Goal: Information Seeking & Learning: Find specific fact

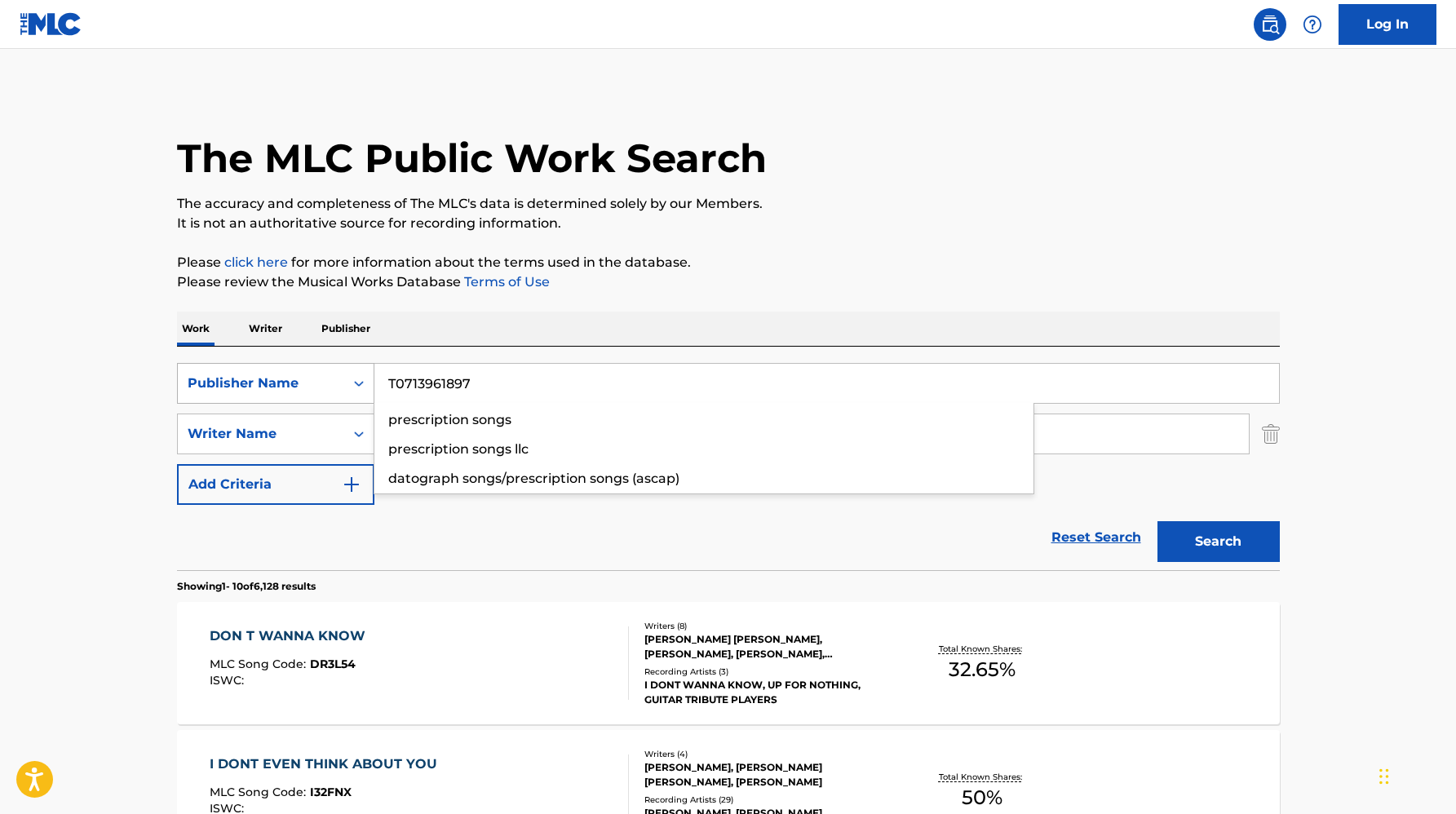
type input "T0713961897"
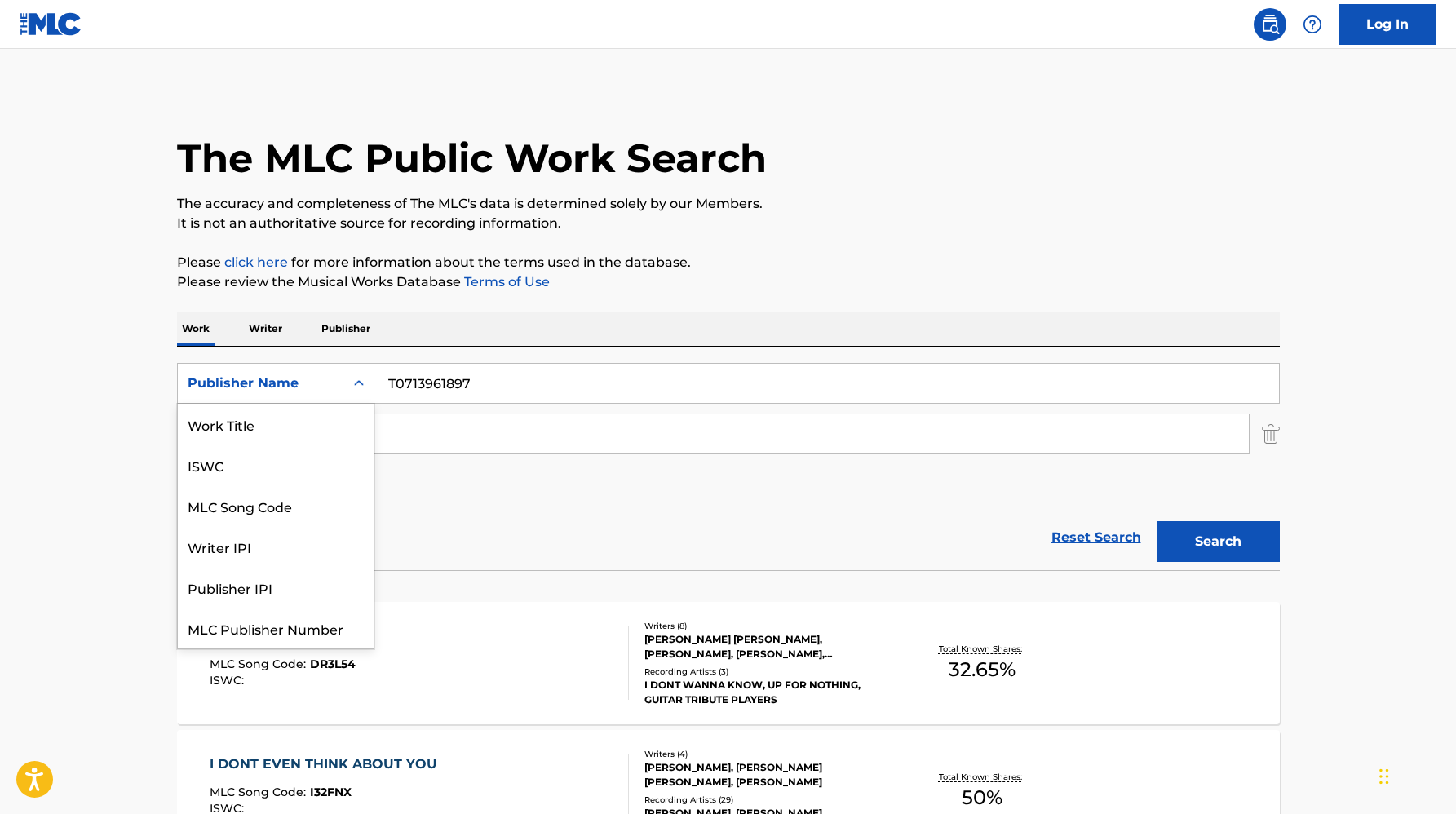
click at [294, 383] on div "Publisher Name" at bounding box center [261, 383] width 147 height 19
click at [283, 434] on div "ISWC" at bounding box center [275, 424] width 196 height 41
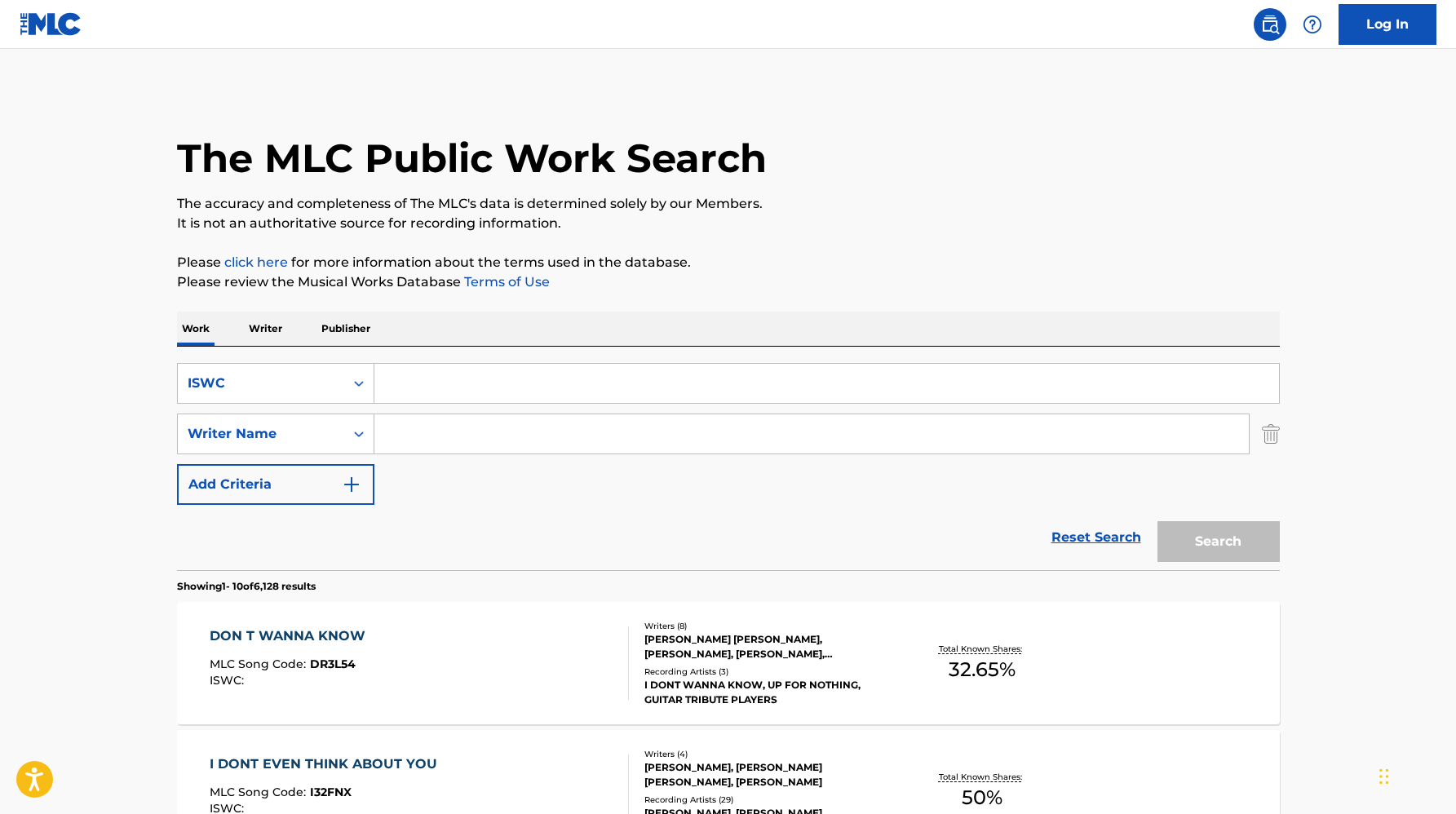
click at [417, 373] on input "Search Form" at bounding box center [826, 383] width 905 height 39
paste input "T0713961897"
type input "T0713961897"
click at [1158, 521] on button "Search" at bounding box center [1218, 541] width 123 height 41
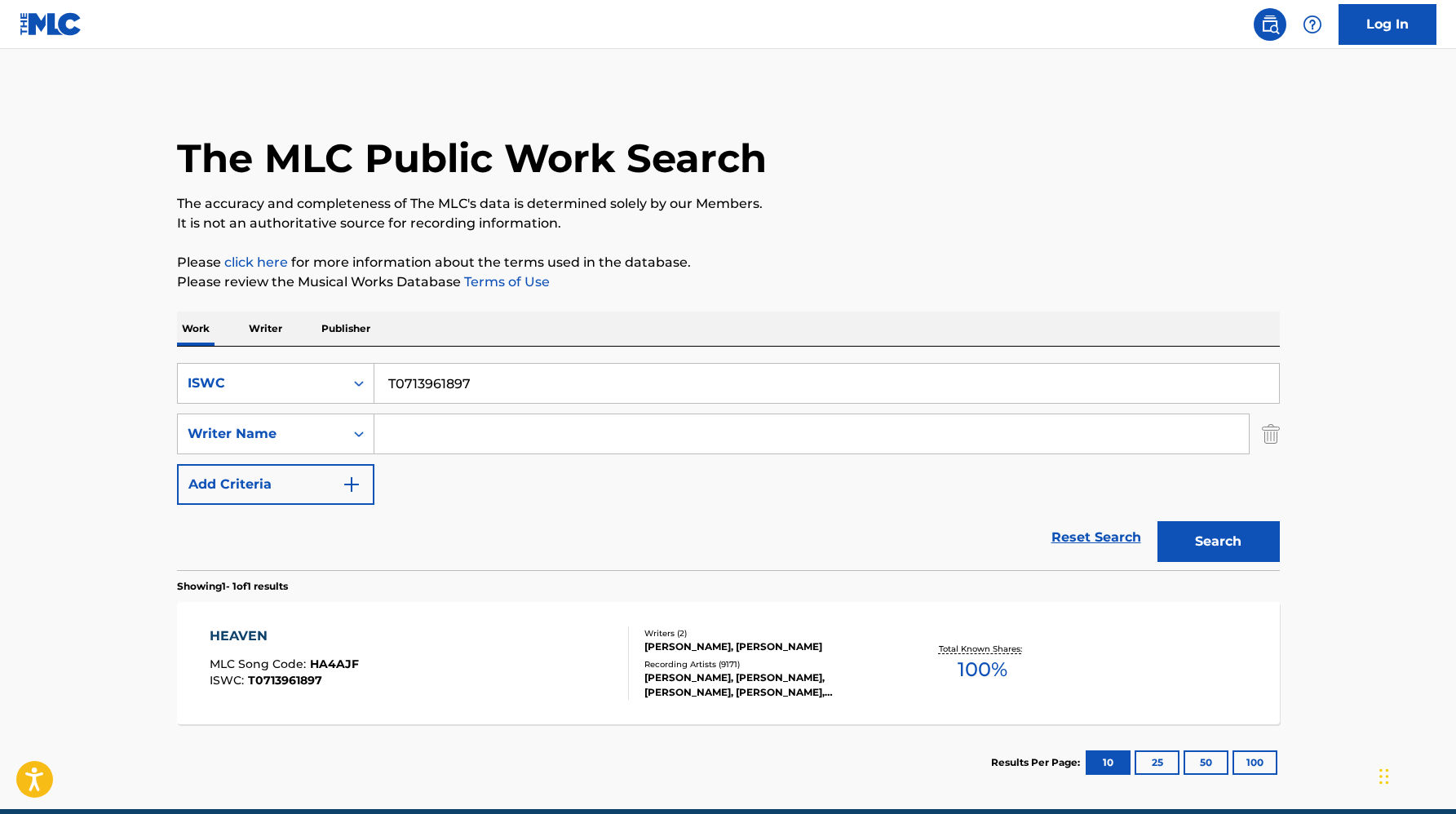
click at [799, 644] on div "BRYAN ADAMS, JAMES DOUGLAS VALLANCE" at bounding box center [767, 646] width 246 height 15
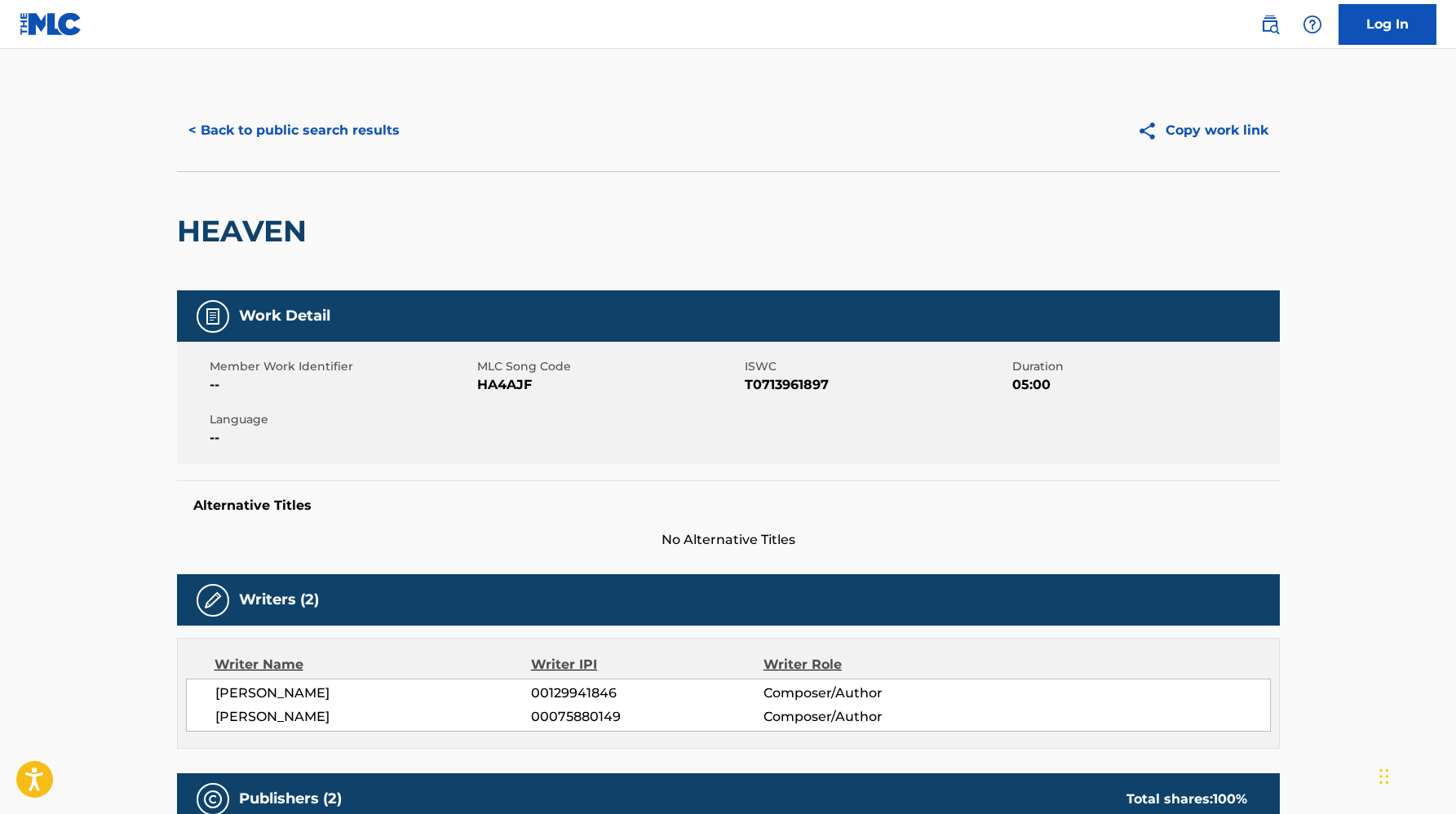
click at [499, 382] on span "HA4AJF" at bounding box center [608, 385] width 263 height 19
copy span "HA4AJF"
click at [381, 128] on button "< Back to public search results" at bounding box center [293, 131] width 234 height 41
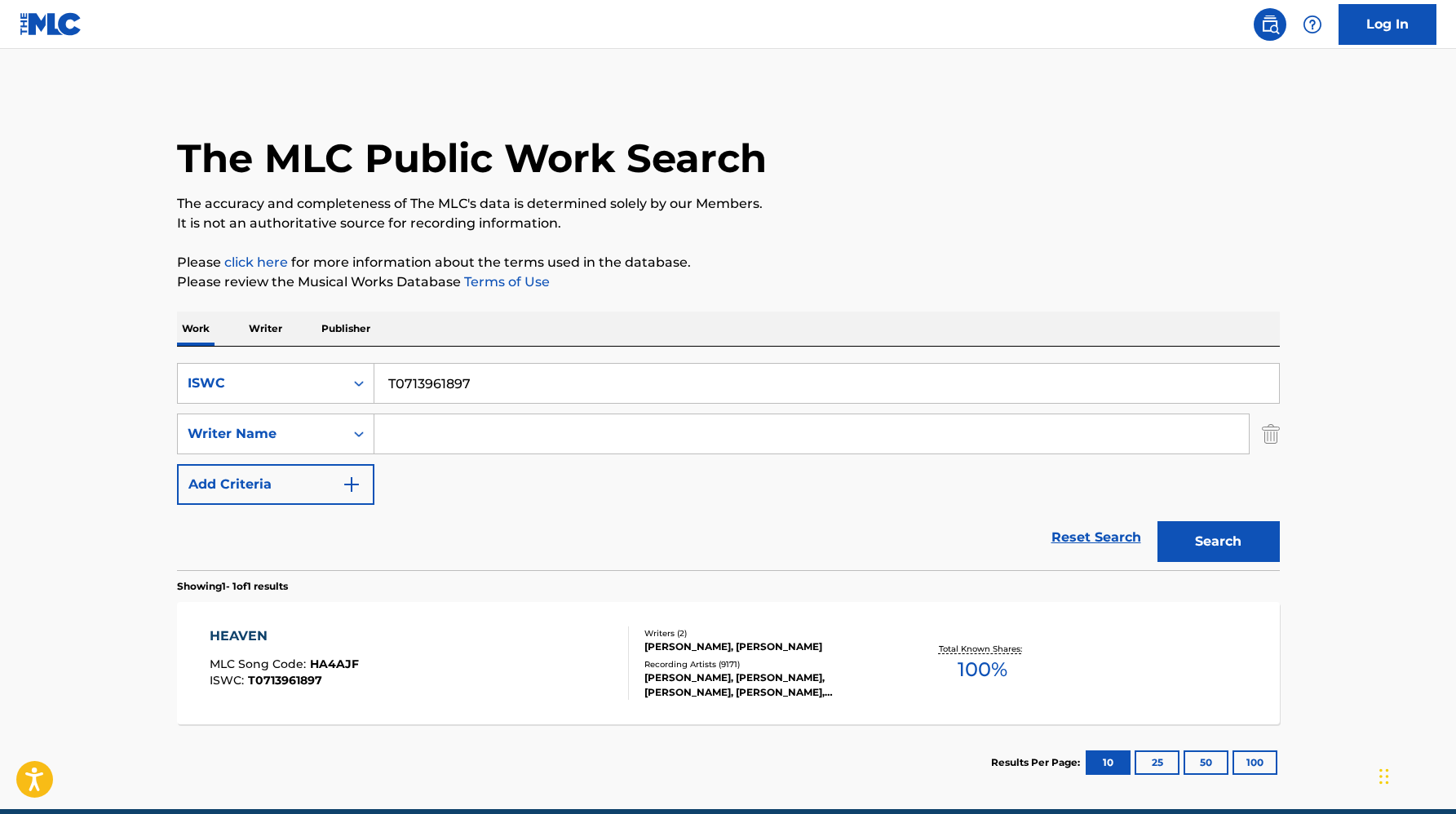
click at [520, 389] on input "T0713961897" at bounding box center [826, 383] width 905 height 39
paste input "3318966400"
click at [1158, 521] on button "Search" at bounding box center [1218, 541] width 123 height 41
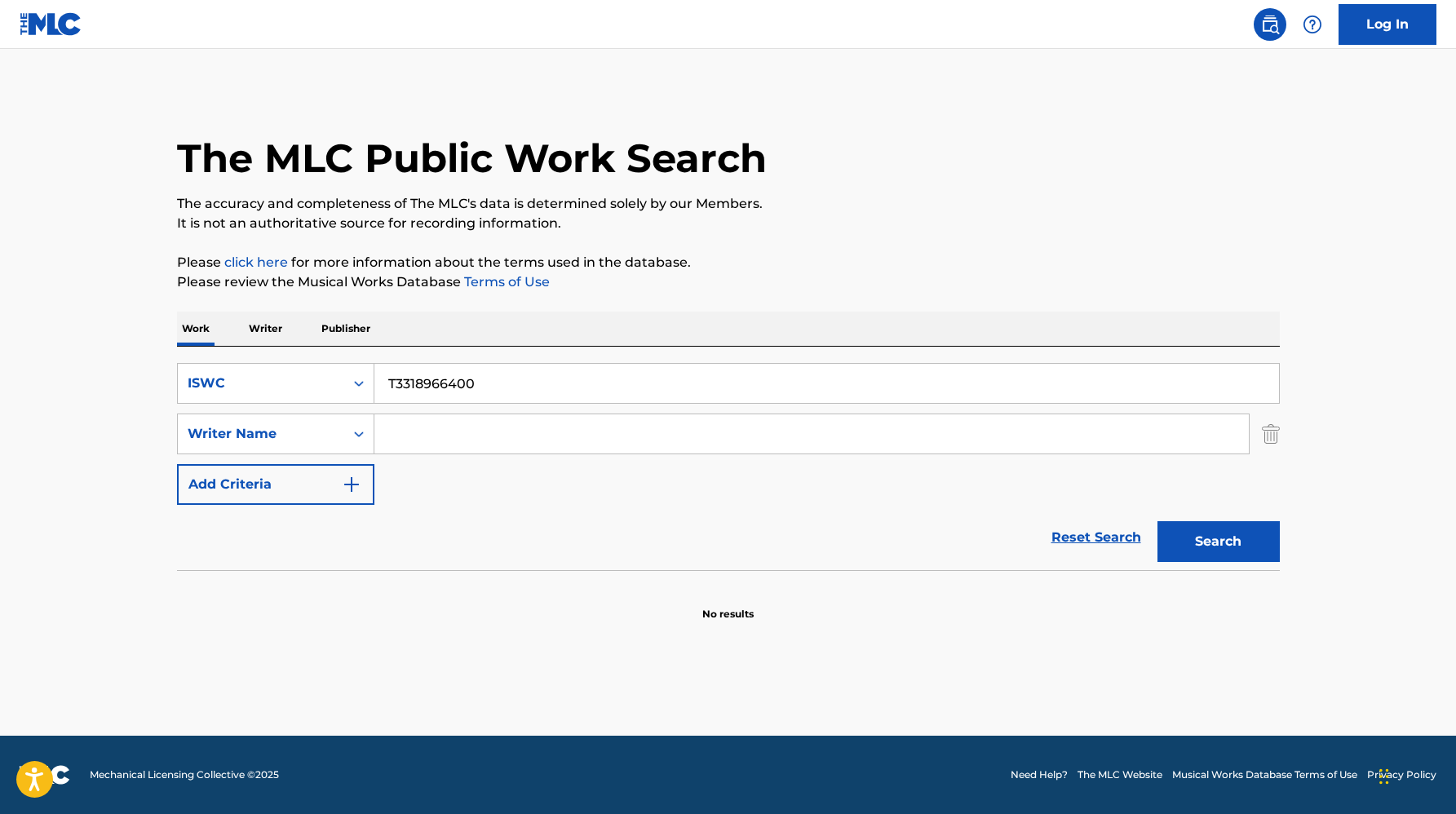
click at [440, 381] on input "T3318966400" at bounding box center [826, 383] width 905 height 39
paste input "9063699309"
type input "T9063699309"
click at [1158, 521] on button "Search" at bounding box center [1218, 541] width 123 height 41
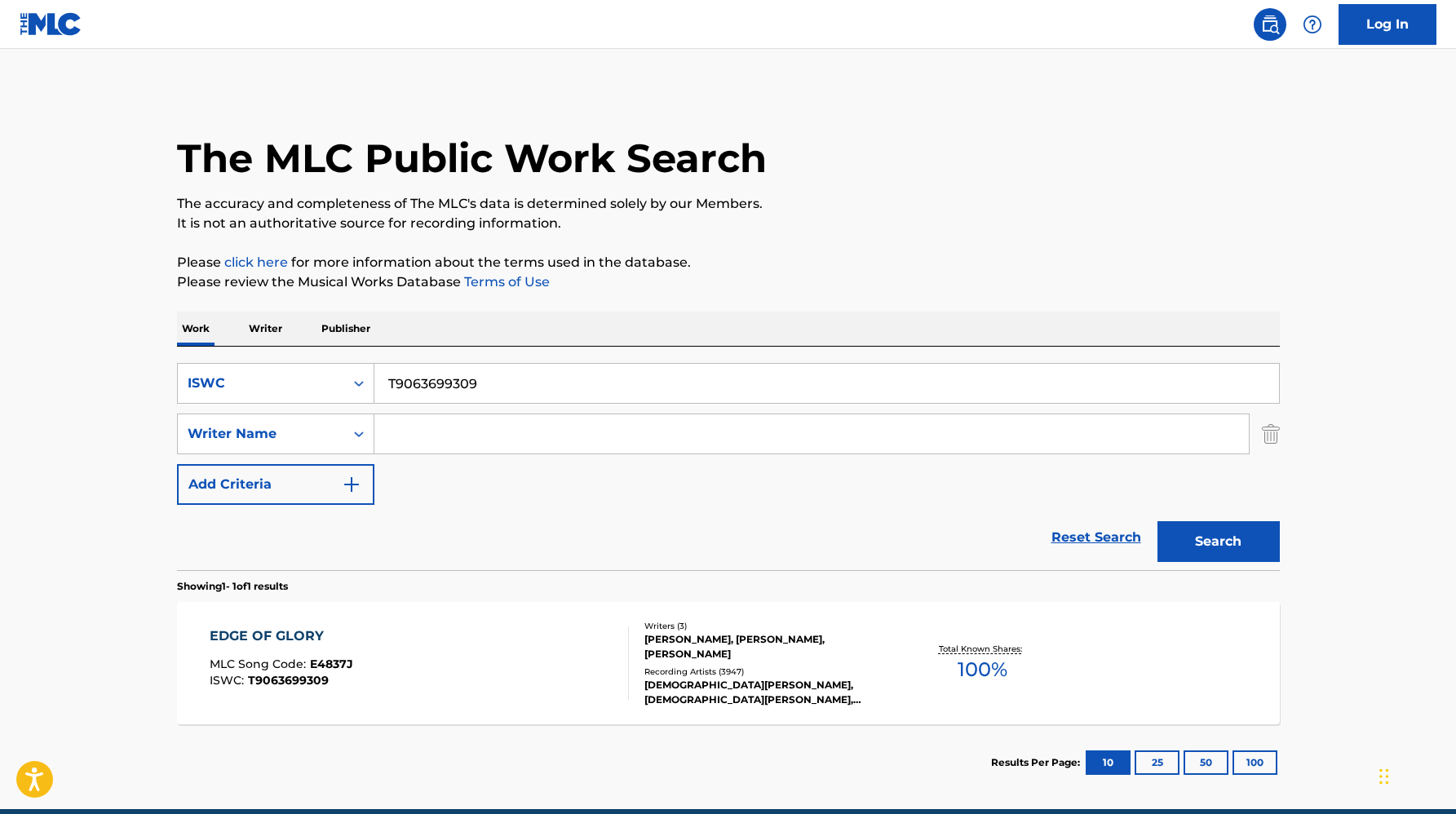
click at [682, 661] on div "Writers ( 3 ) FERNANDO GARIBAY, PAUL EDWARD BLAIR, STEFANI GERMANOTTA Recording…" at bounding box center [759, 663] width 262 height 87
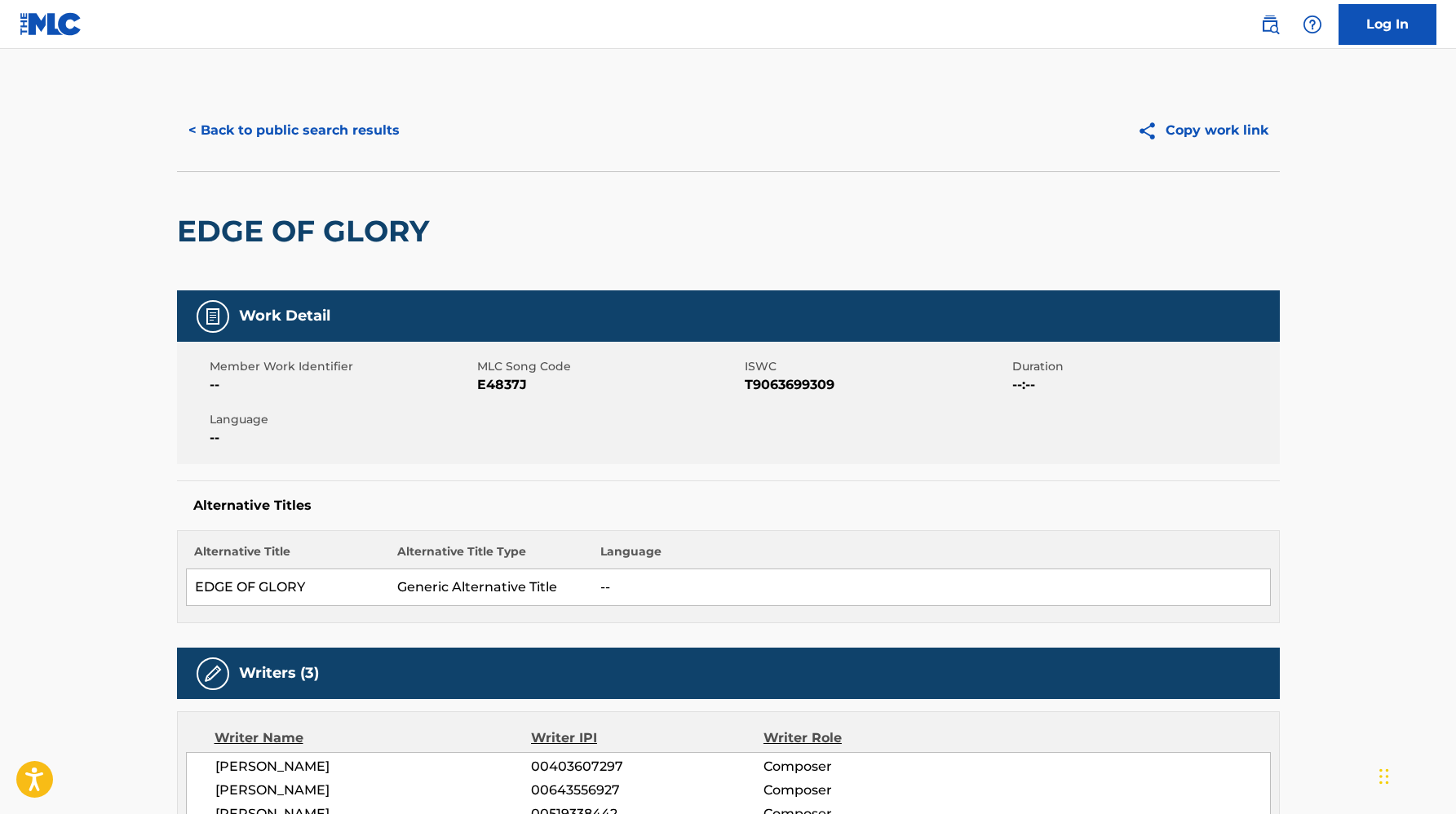
click at [305, 131] on button "< Back to public search results" at bounding box center [293, 131] width 234 height 41
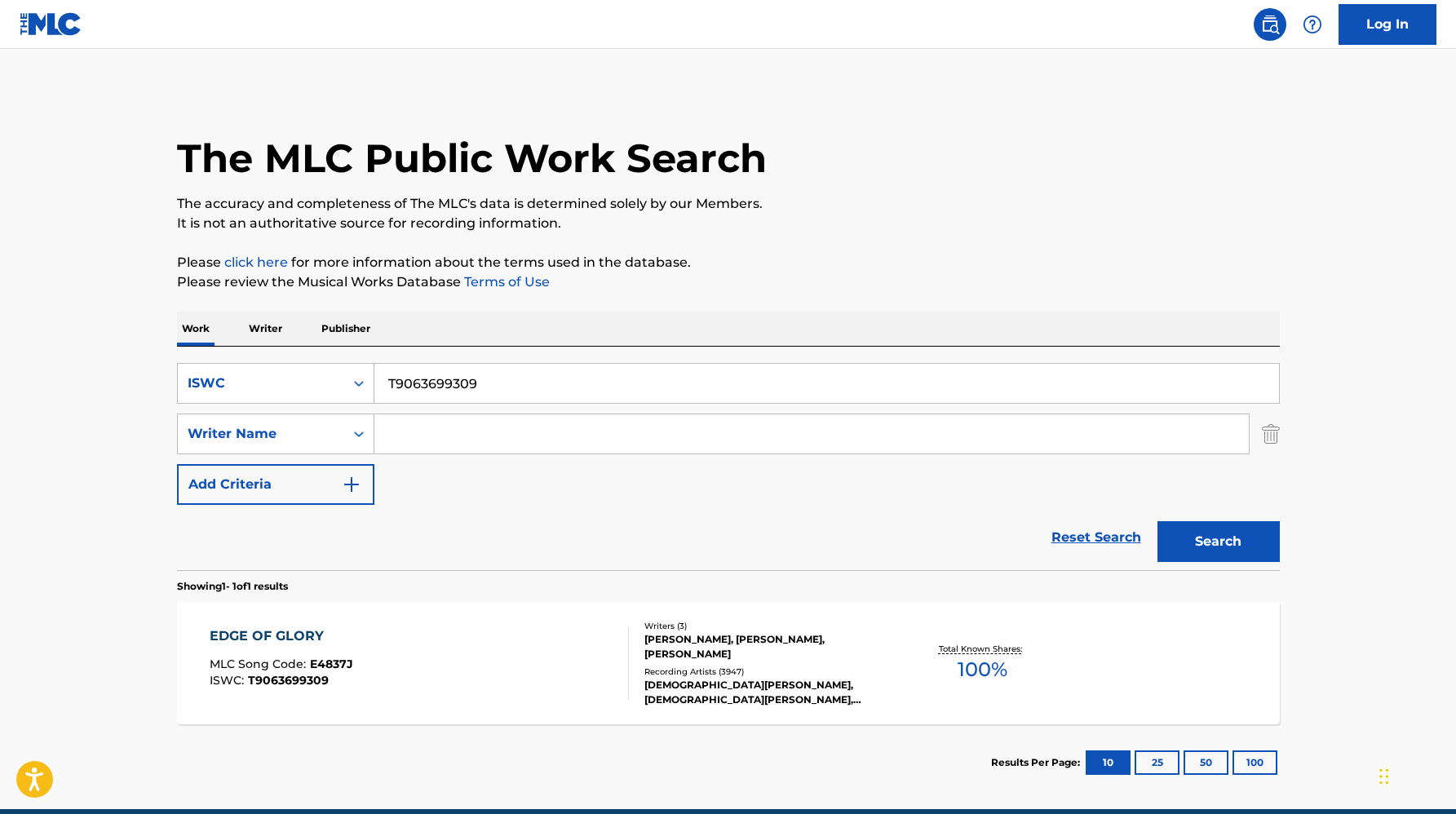
click at [428, 376] on input "T9063699309" at bounding box center [826, 383] width 905 height 39
paste input "148735868"
click at [1158, 521] on button "Search" at bounding box center [1218, 541] width 123 height 41
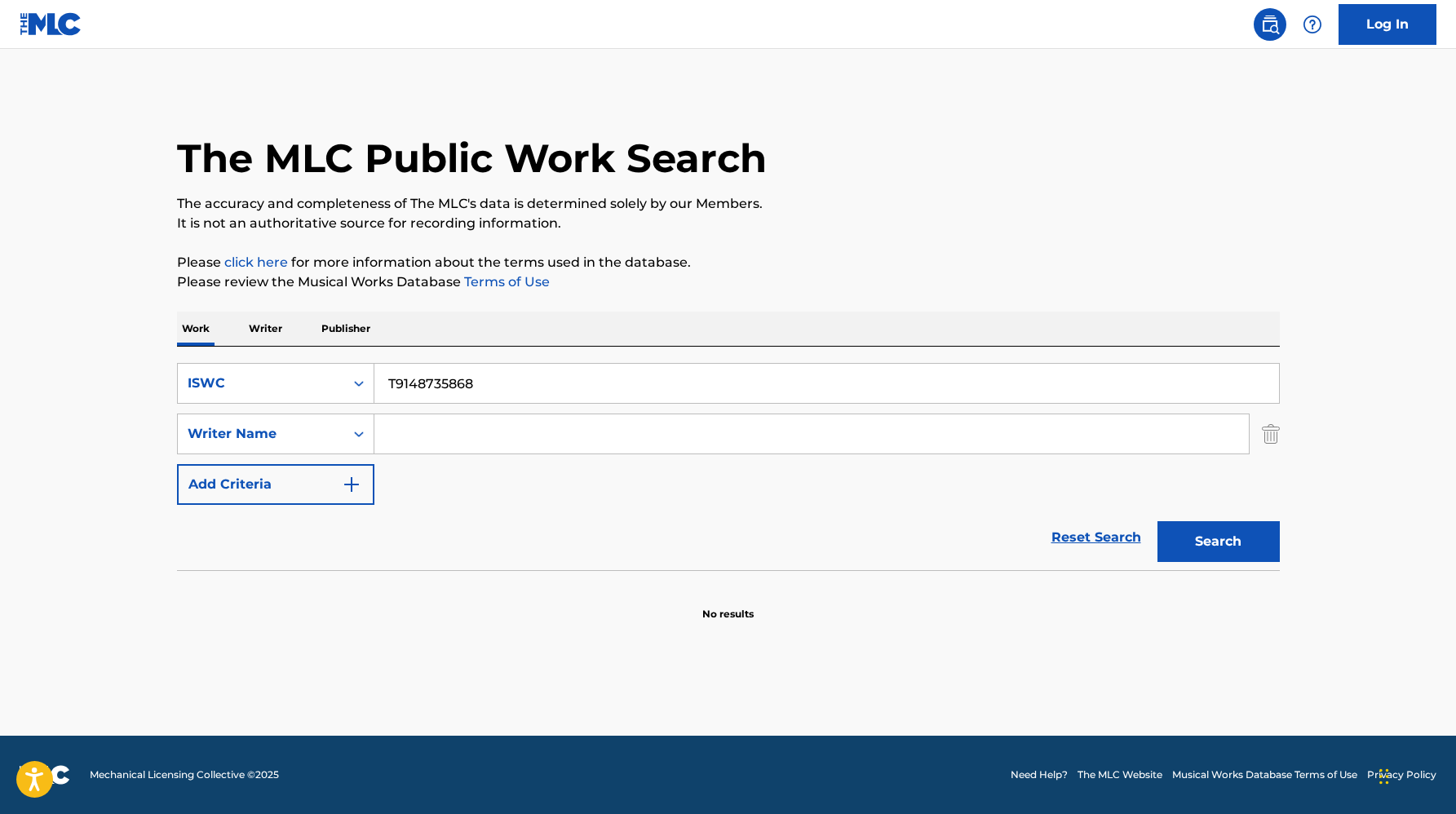
click at [433, 377] on input "T9148735868" at bounding box center [826, 383] width 905 height 39
paste input "36017077"
type input "T9136017077"
click at [1221, 536] on button "Search" at bounding box center [1218, 541] width 123 height 41
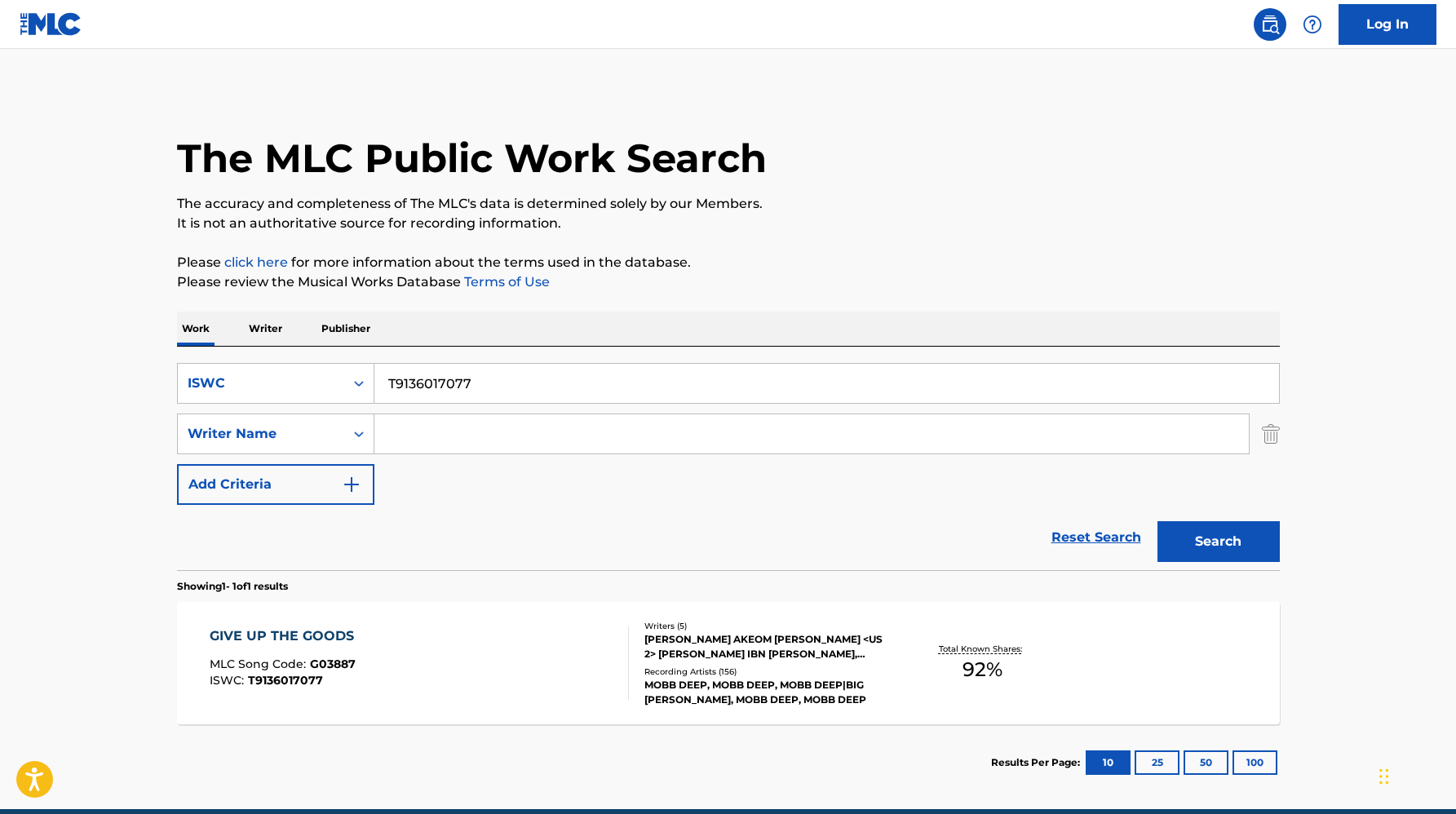
click at [805, 664] on div "Writers ( 5 ) TAJUAN AKEOM PERRY, ALBERT <US 2> JOHNSON, KAMAAL IBN JOHN FAREED…" at bounding box center [759, 663] width 262 height 87
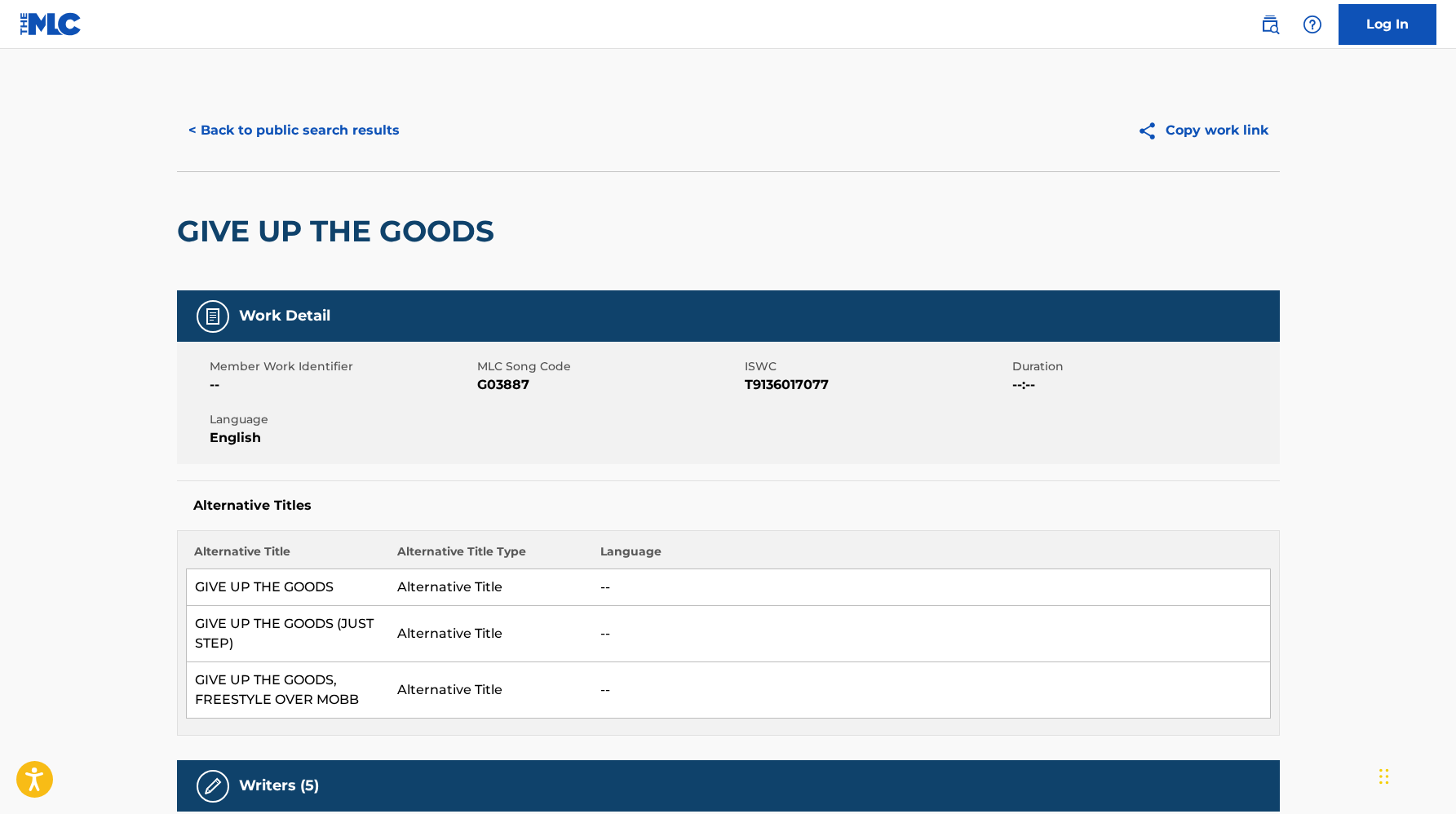
click at [503, 375] on span "G03887" at bounding box center [608, 385] width 263 height 19
copy span "G03887"
click at [262, 132] on button "< Back to public search results" at bounding box center [293, 131] width 234 height 41
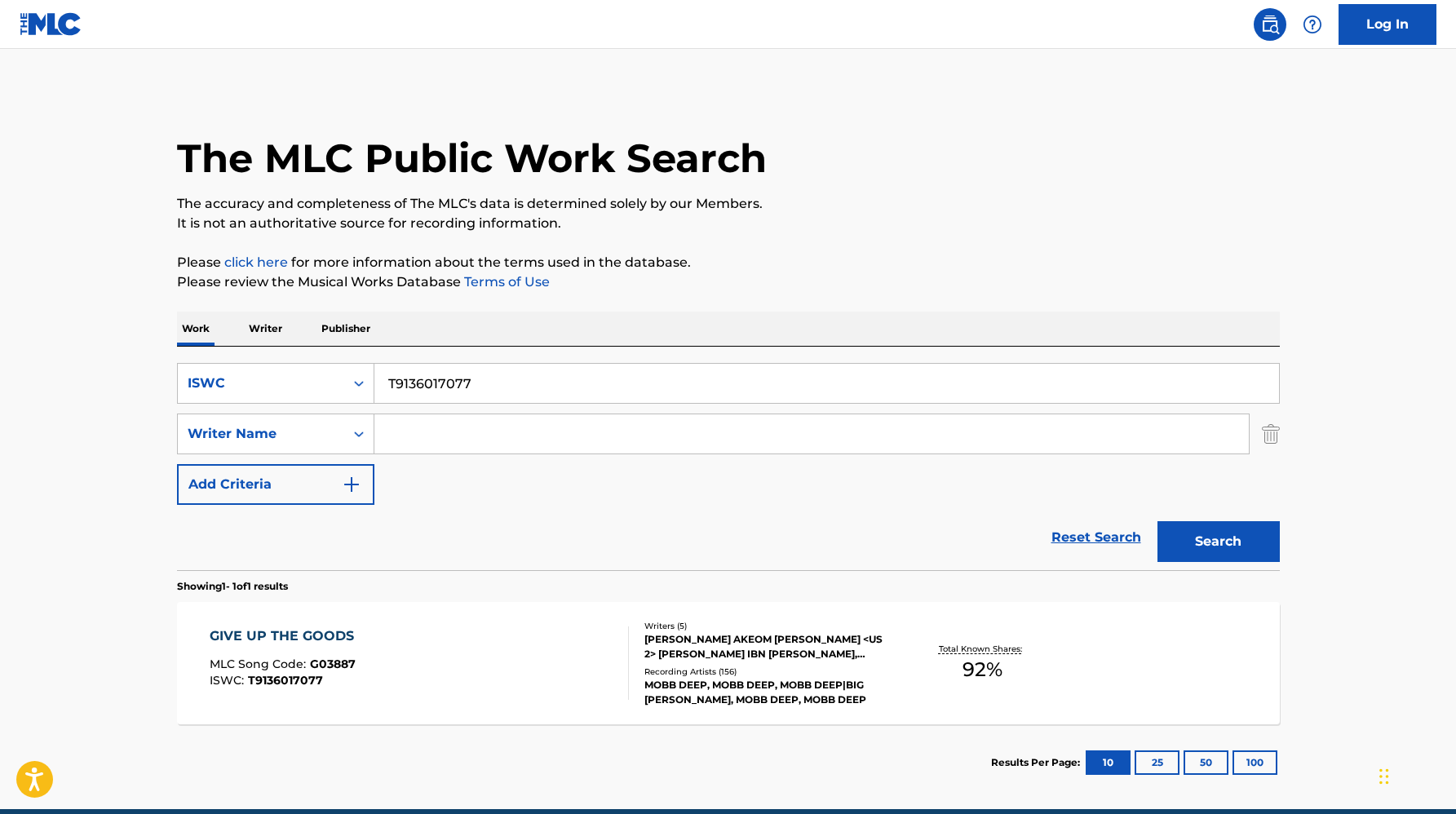
click at [423, 396] on input "T9136017077" at bounding box center [826, 383] width 905 height 39
paste input "257273771"
click at [1158, 521] on button "Search" at bounding box center [1218, 541] width 123 height 41
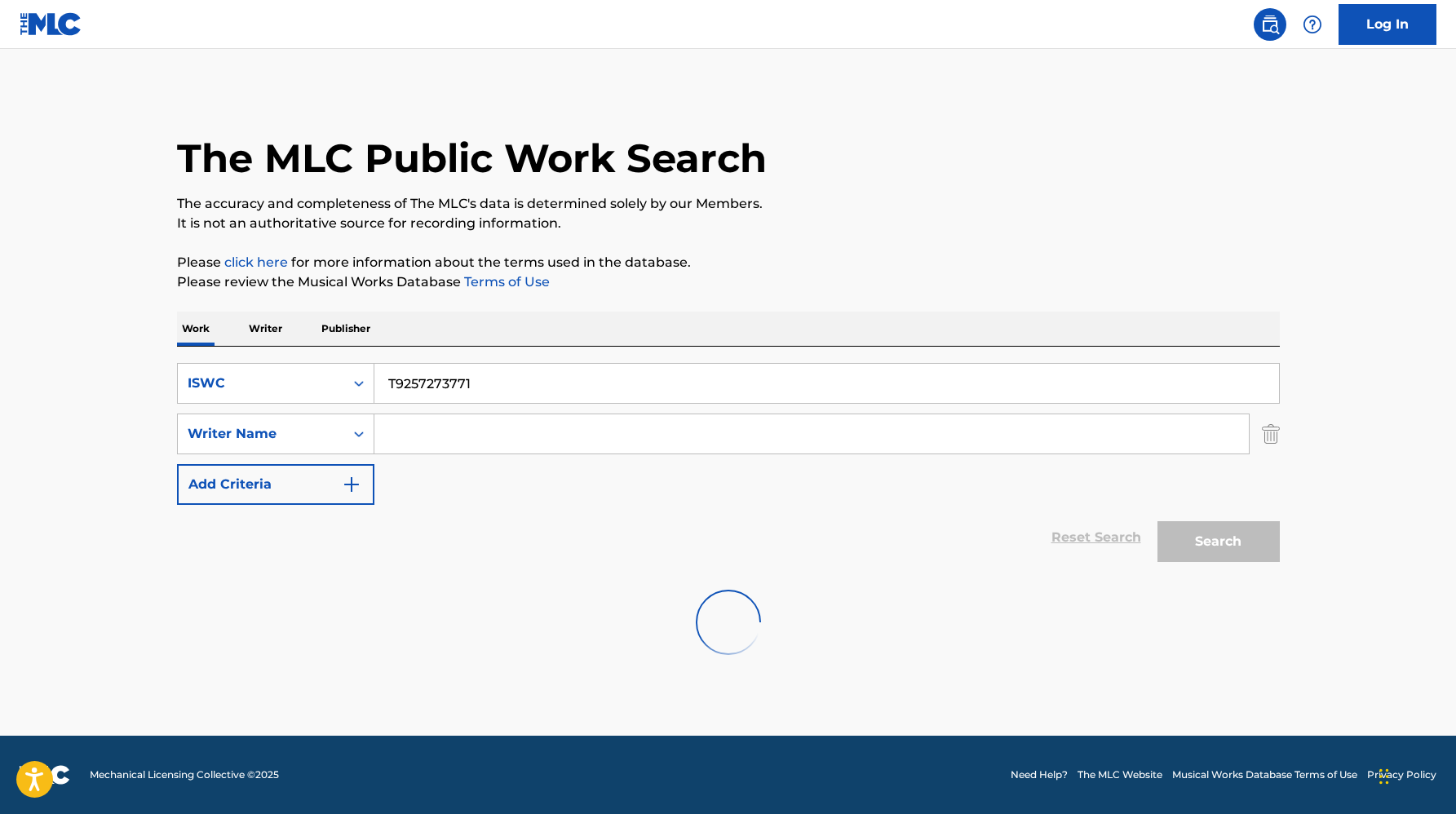
click at [1207, 538] on div "Search" at bounding box center [1215, 538] width 131 height 65
click at [465, 393] on input "T9257273771" at bounding box center [826, 383] width 905 height 39
paste input "3243510450"
click at [1158, 521] on button "Search" at bounding box center [1218, 541] width 123 height 41
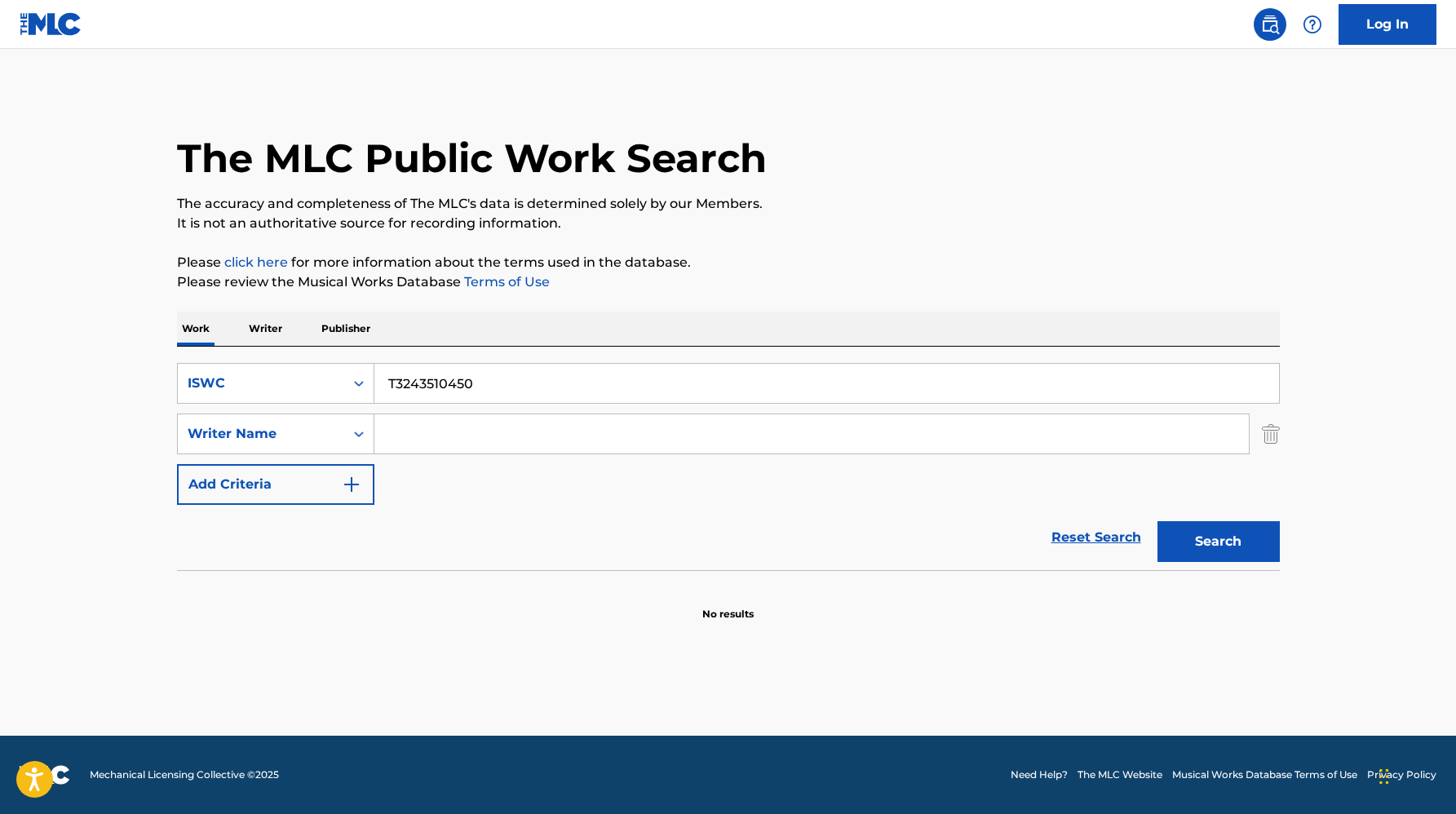
click at [409, 381] on input "T3243510450" at bounding box center [826, 383] width 905 height 39
paste input "04519649"
click at [1158, 521] on button "Search" at bounding box center [1218, 541] width 123 height 41
click at [446, 378] on input "T3045196490" at bounding box center [826, 383] width 905 height 39
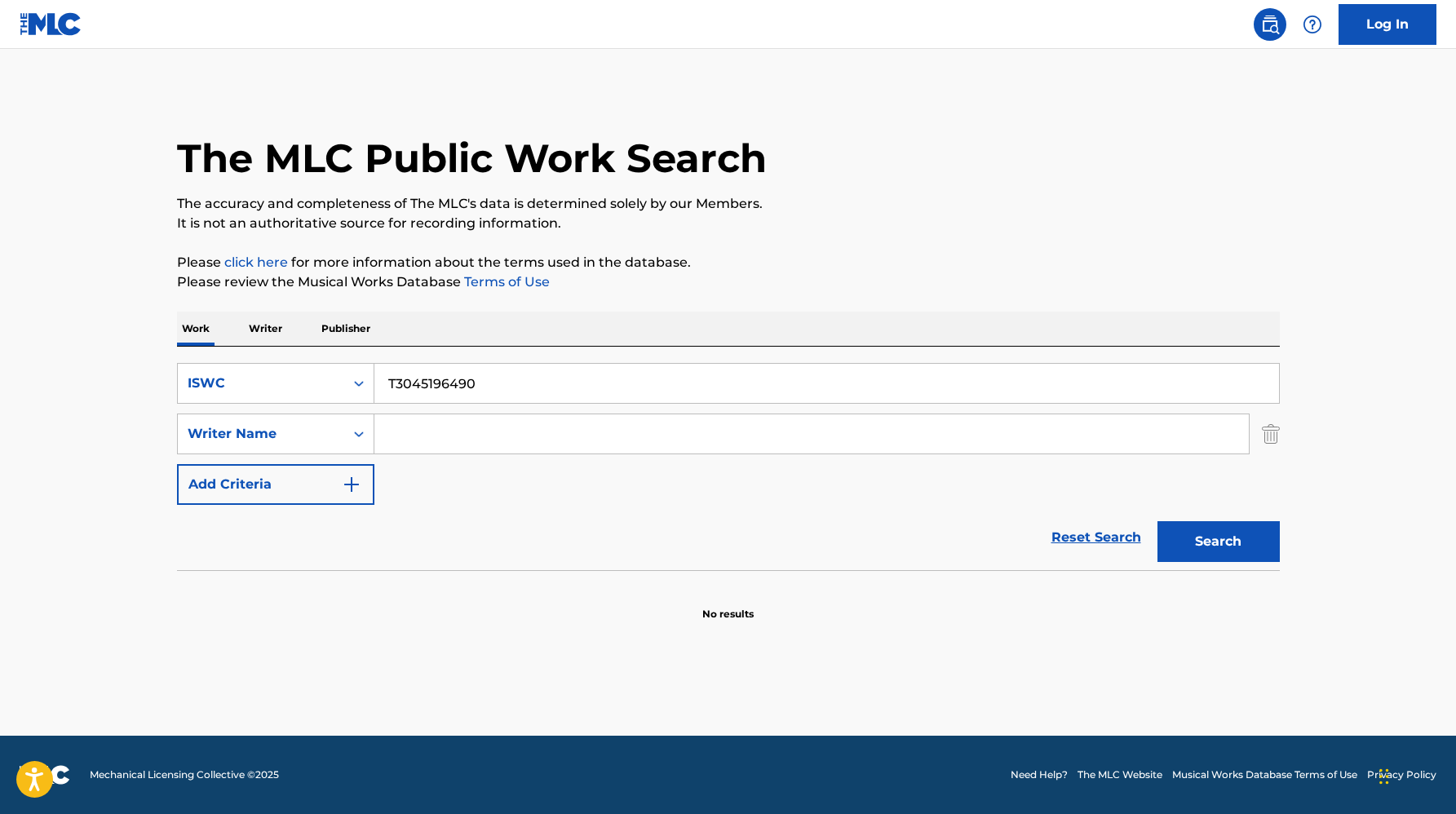
click at [446, 378] on input "T3045196490" at bounding box center [826, 383] width 905 height 39
paste input "9140551855"
type input "T9140551855"
click at [1158, 521] on button "Search" at bounding box center [1218, 541] width 123 height 41
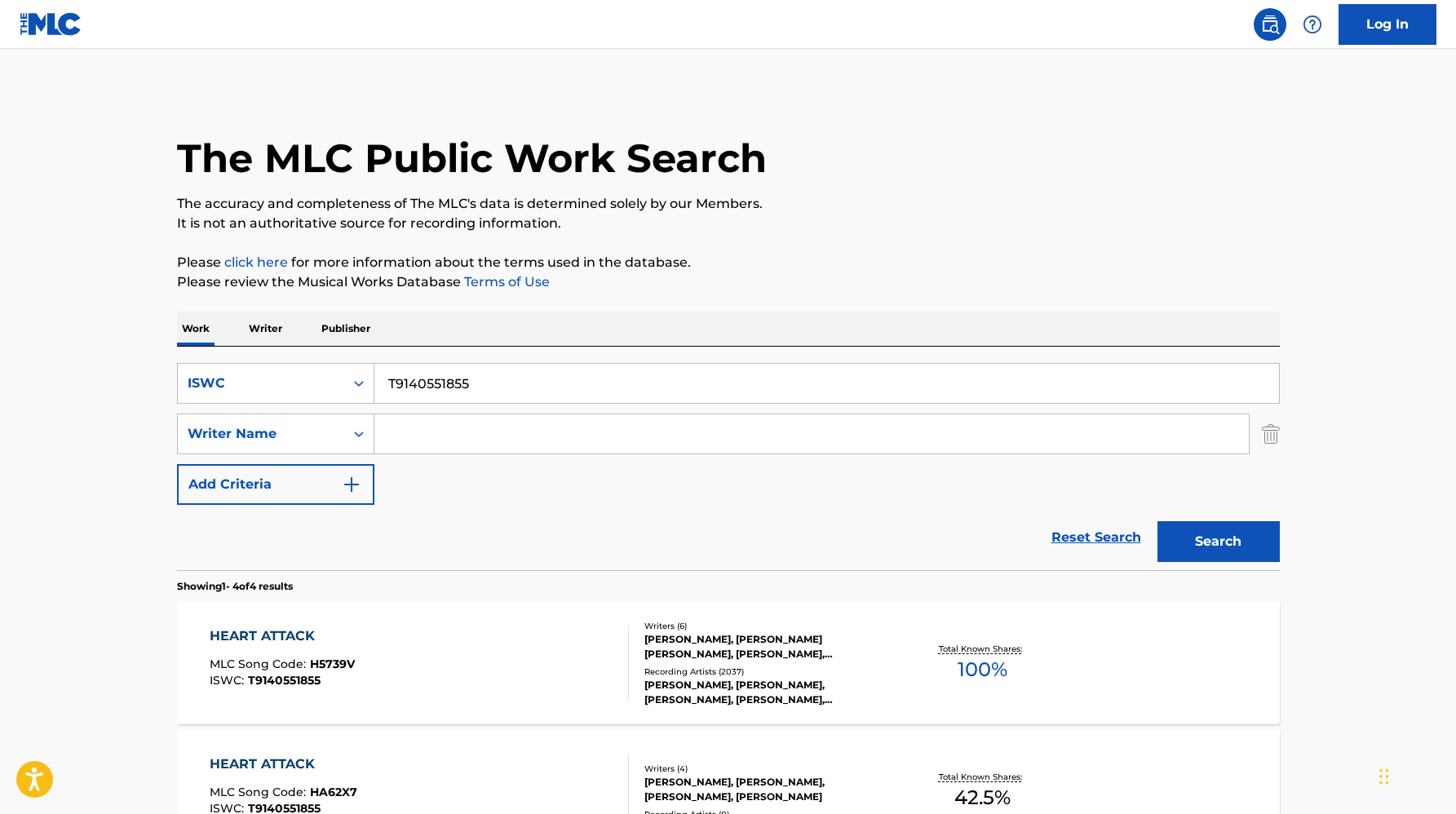
click at [763, 668] on div "Recording Artists ( 2037 )" at bounding box center [767, 672] width 246 height 12
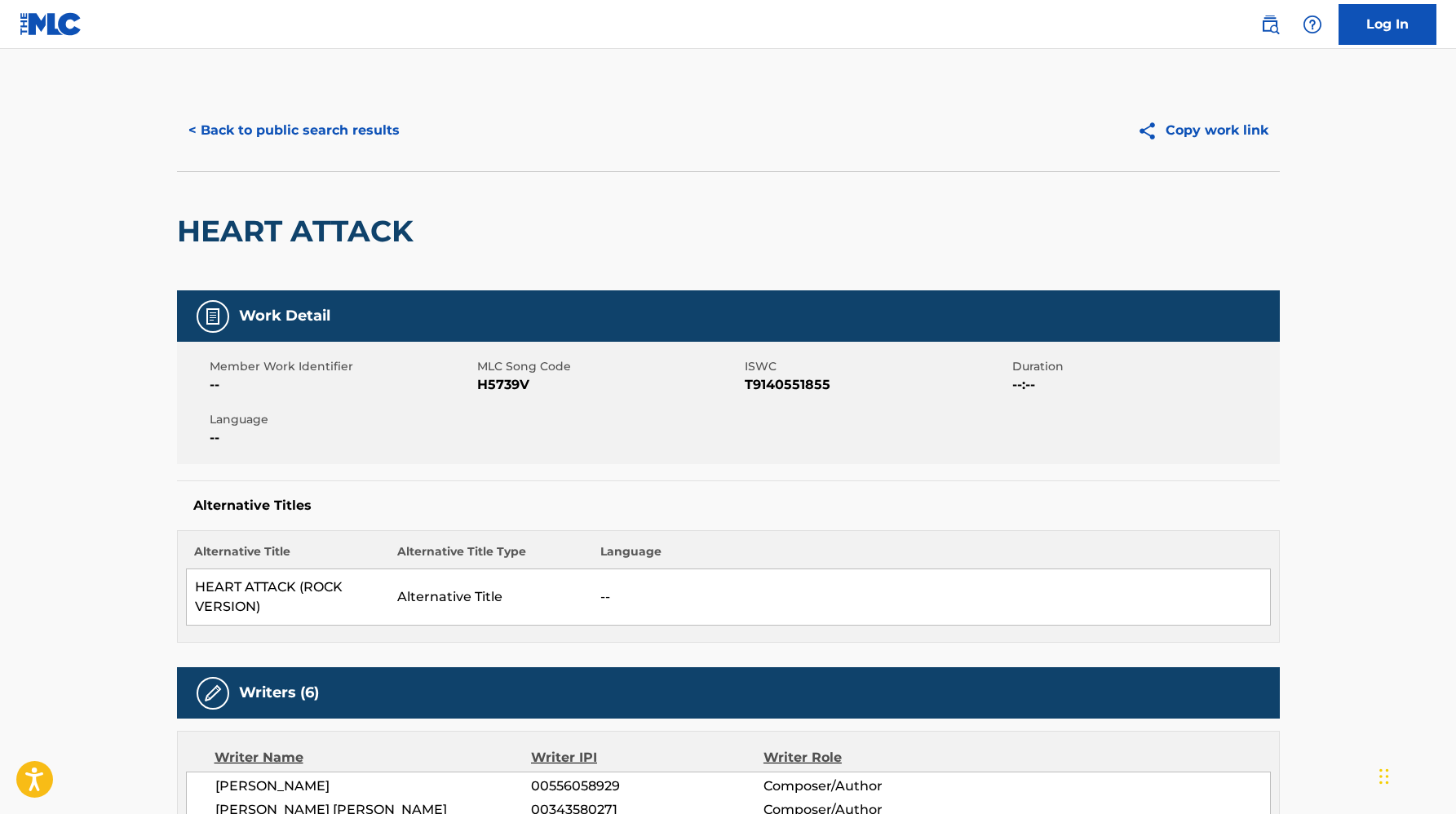
click at [288, 124] on button "< Back to public search results" at bounding box center [293, 131] width 234 height 41
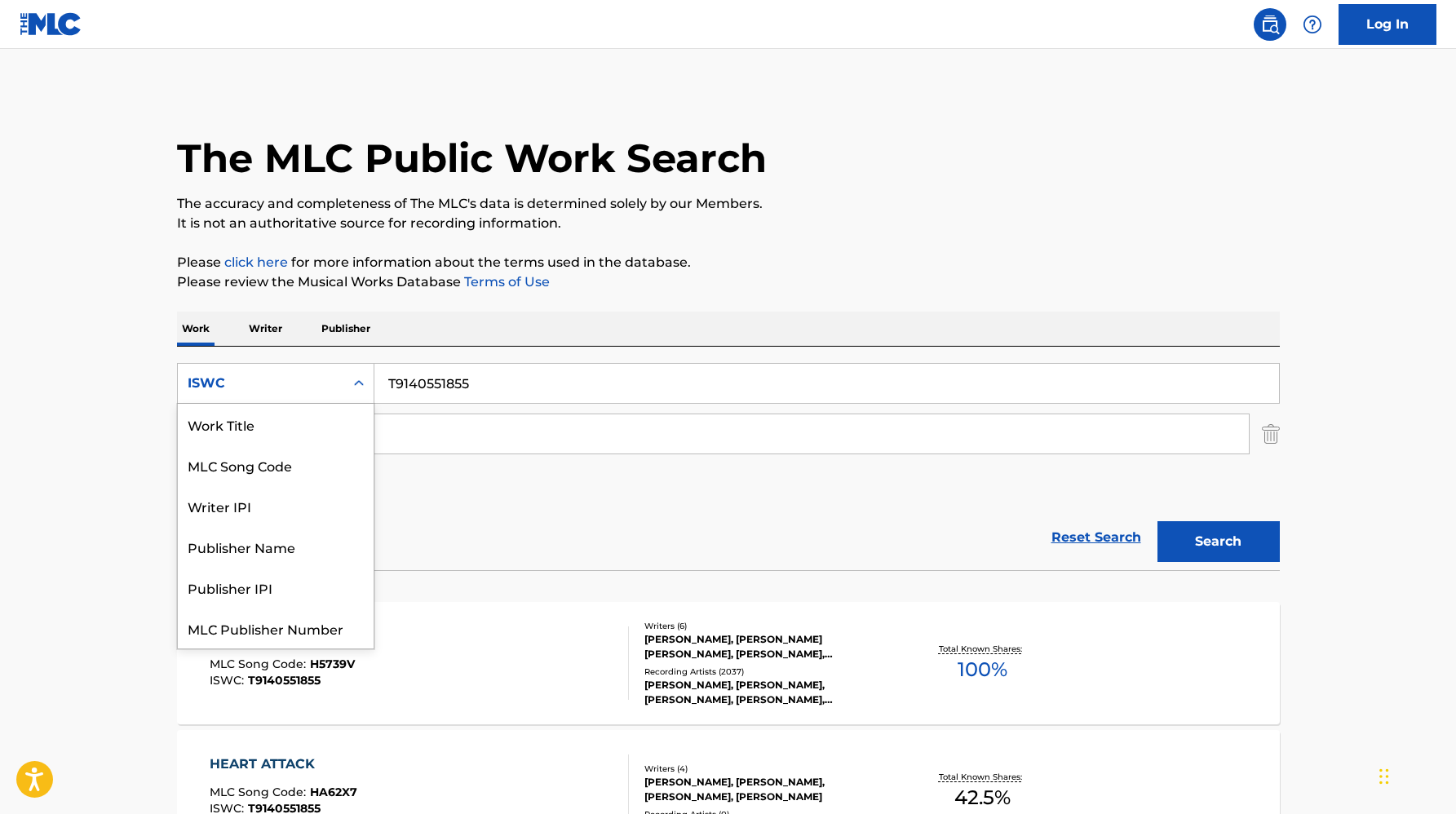
click at [361, 384] on icon "Search Form" at bounding box center [358, 383] width 16 height 16
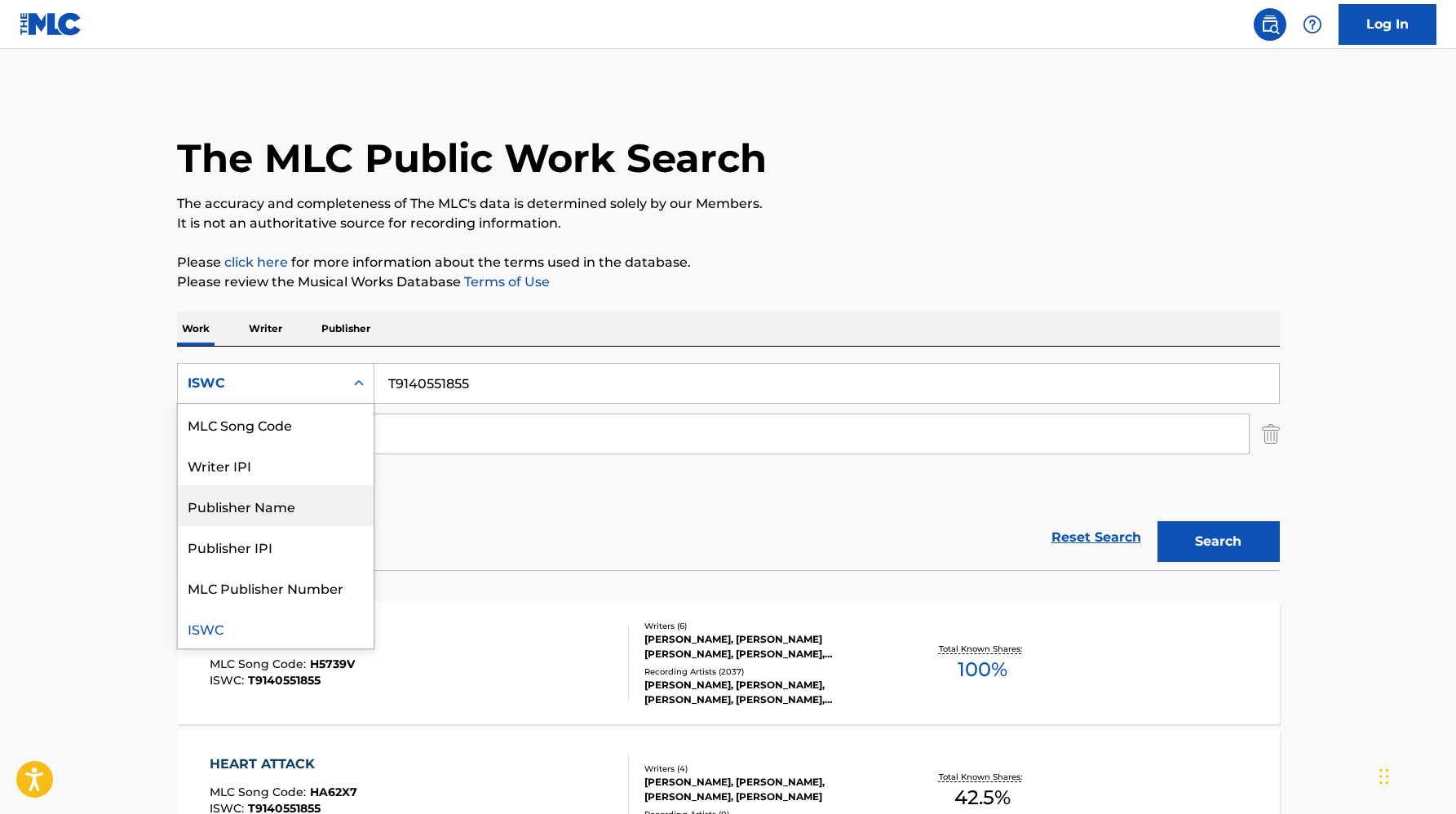
click at [306, 491] on div "Publisher Name" at bounding box center [275, 506] width 196 height 41
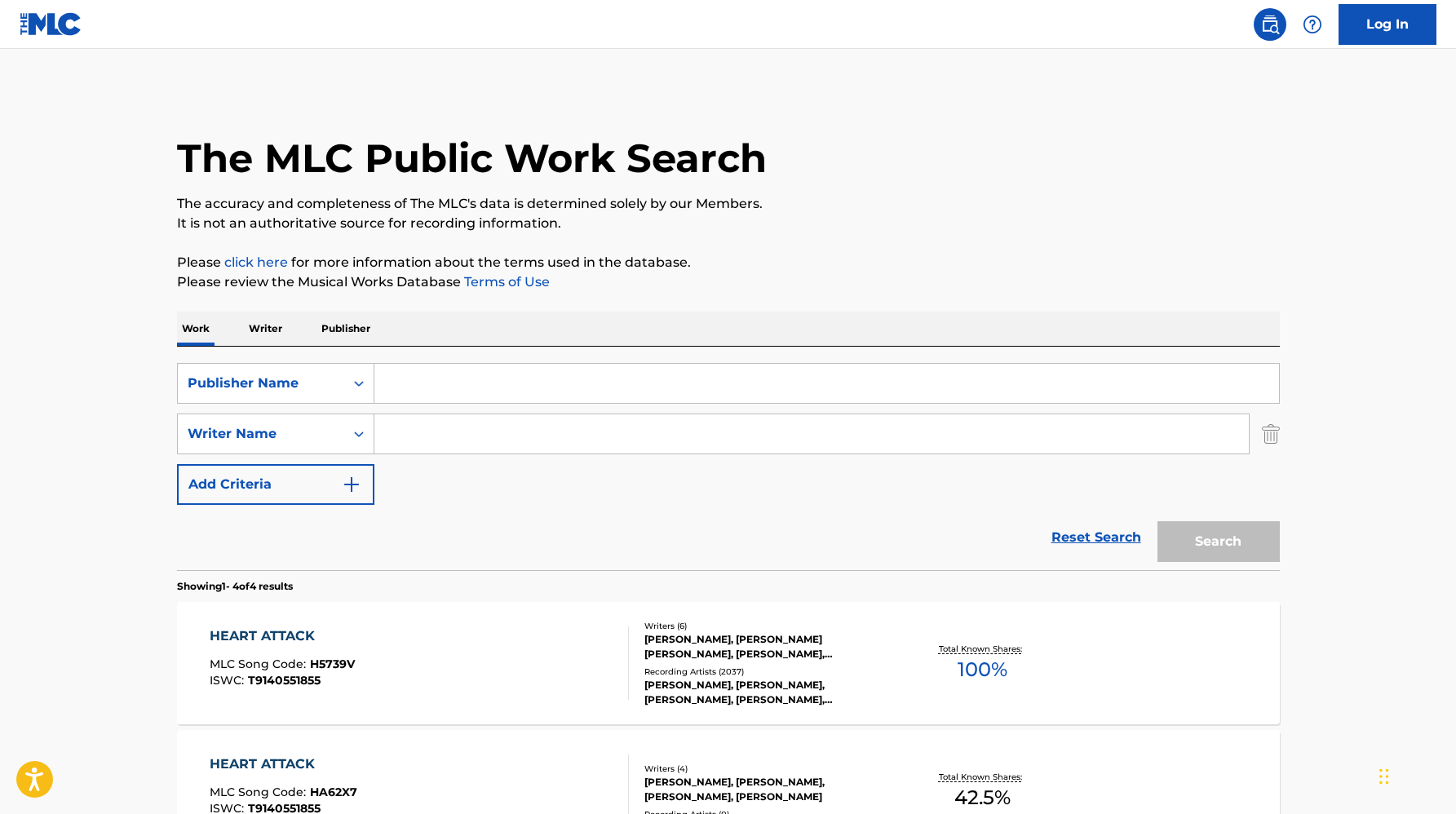
click at [404, 383] on input "Search Form" at bounding box center [826, 383] width 905 height 39
paste input "EL DE LOS HITS PUBLISHING"
click at [1158, 521] on button "Search" at bounding box center [1218, 541] width 123 height 41
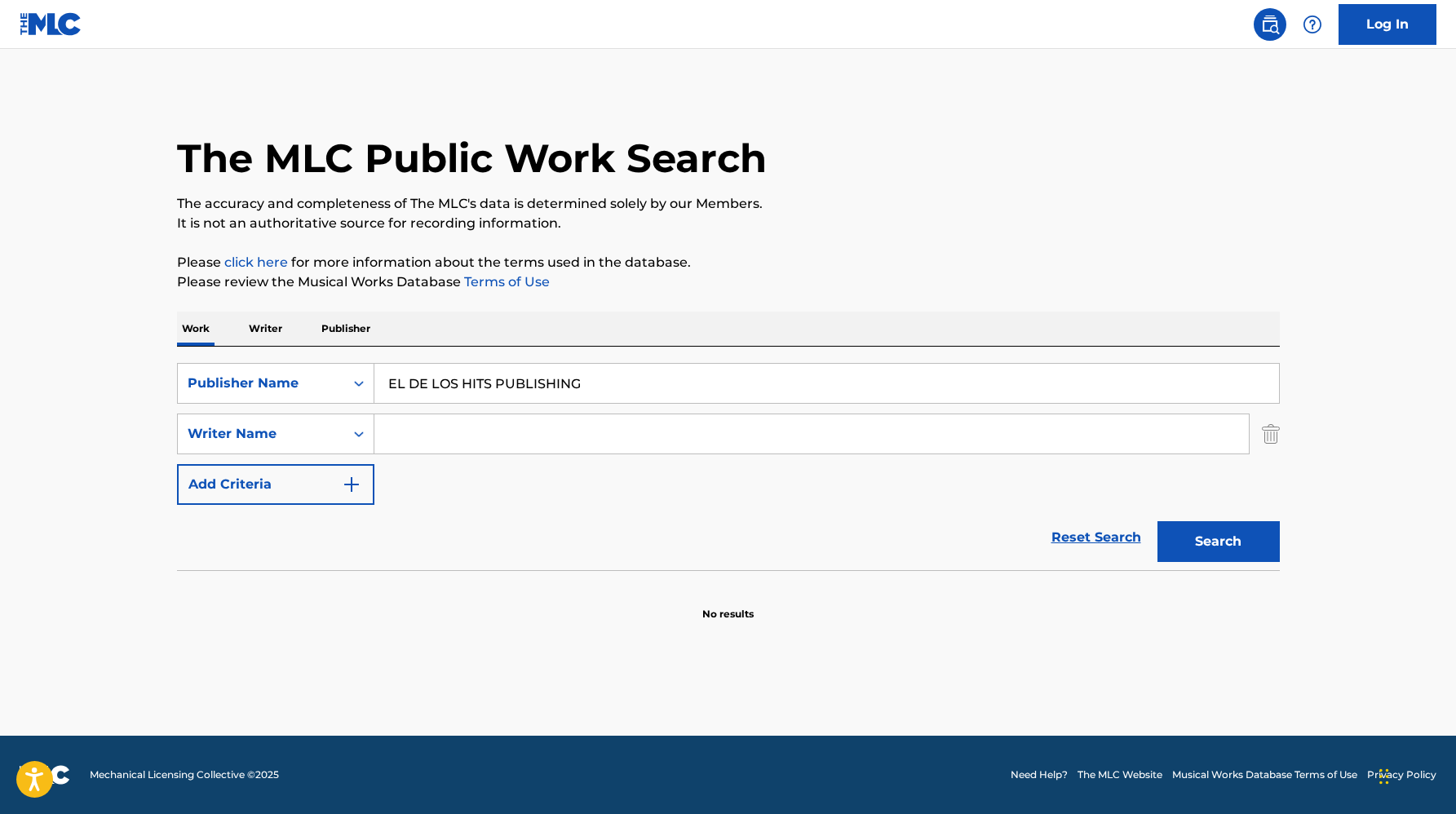
click at [496, 381] on input "EL DE LOS HITS PUBLISHING" at bounding box center [826, 383] width 905 height 39
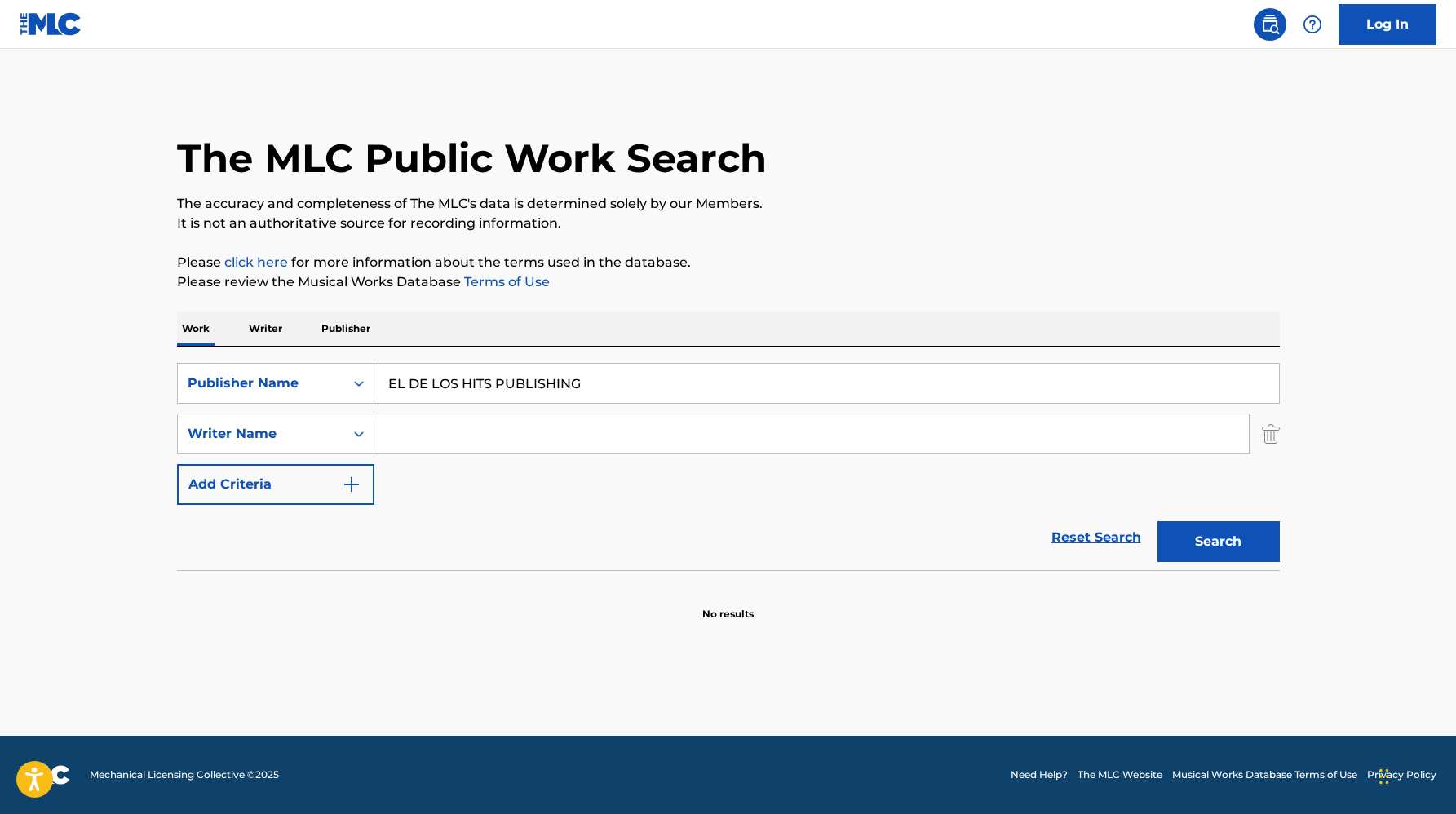
paste input "N VIDA"
type input "EN VIDA PUBLISHING"
click at [1158, 521] on button "Search" at bounding box center [1218, 541] width 123 height 41
click at [254, 389] on div "Publisher Name" at bounding box center [261, 383] width 147 height 19
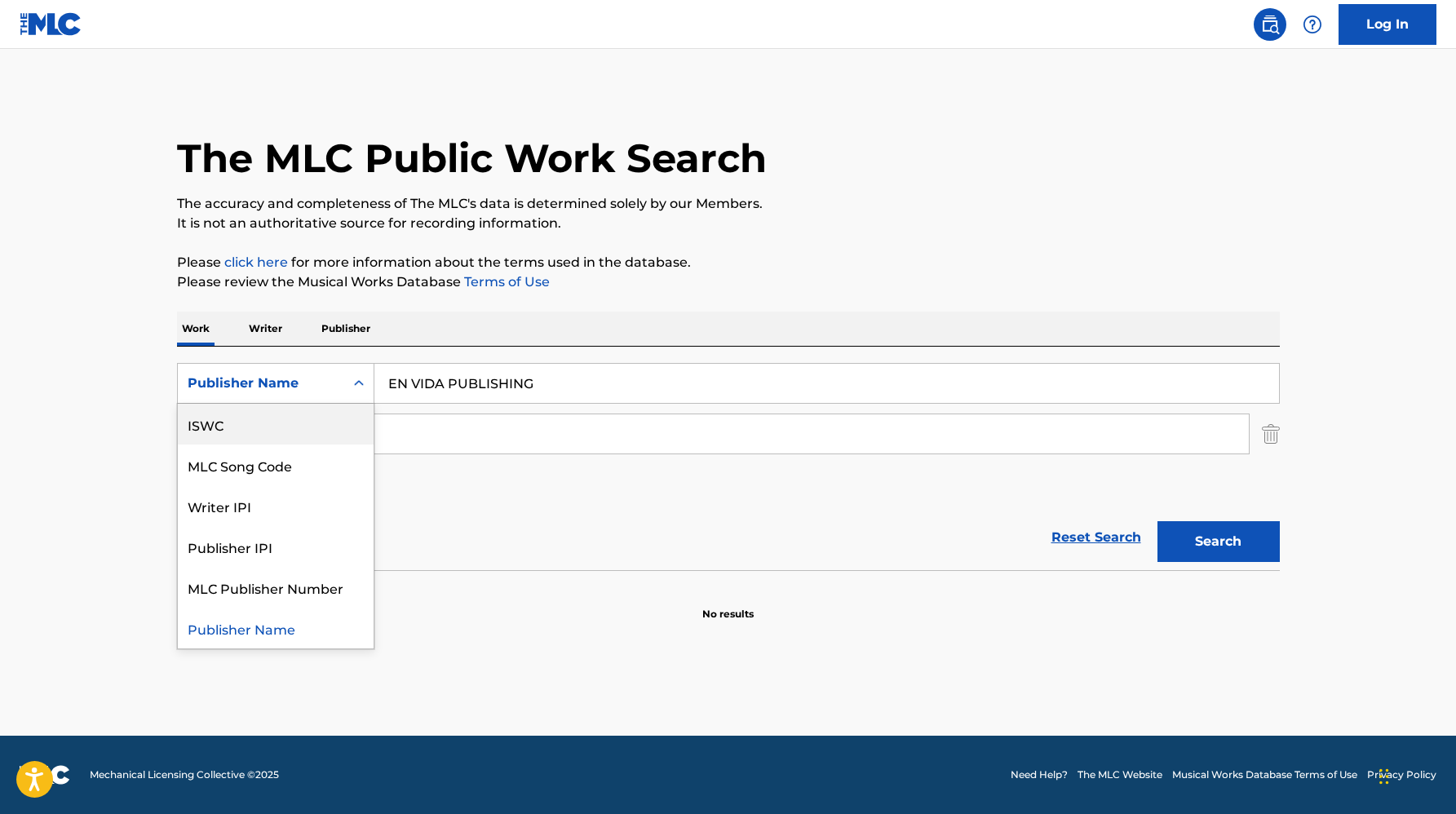
scroll to position [0, 0]
click at [260, 420] on div "Work Title" at bounding box center [275, 424] width 196 height 41
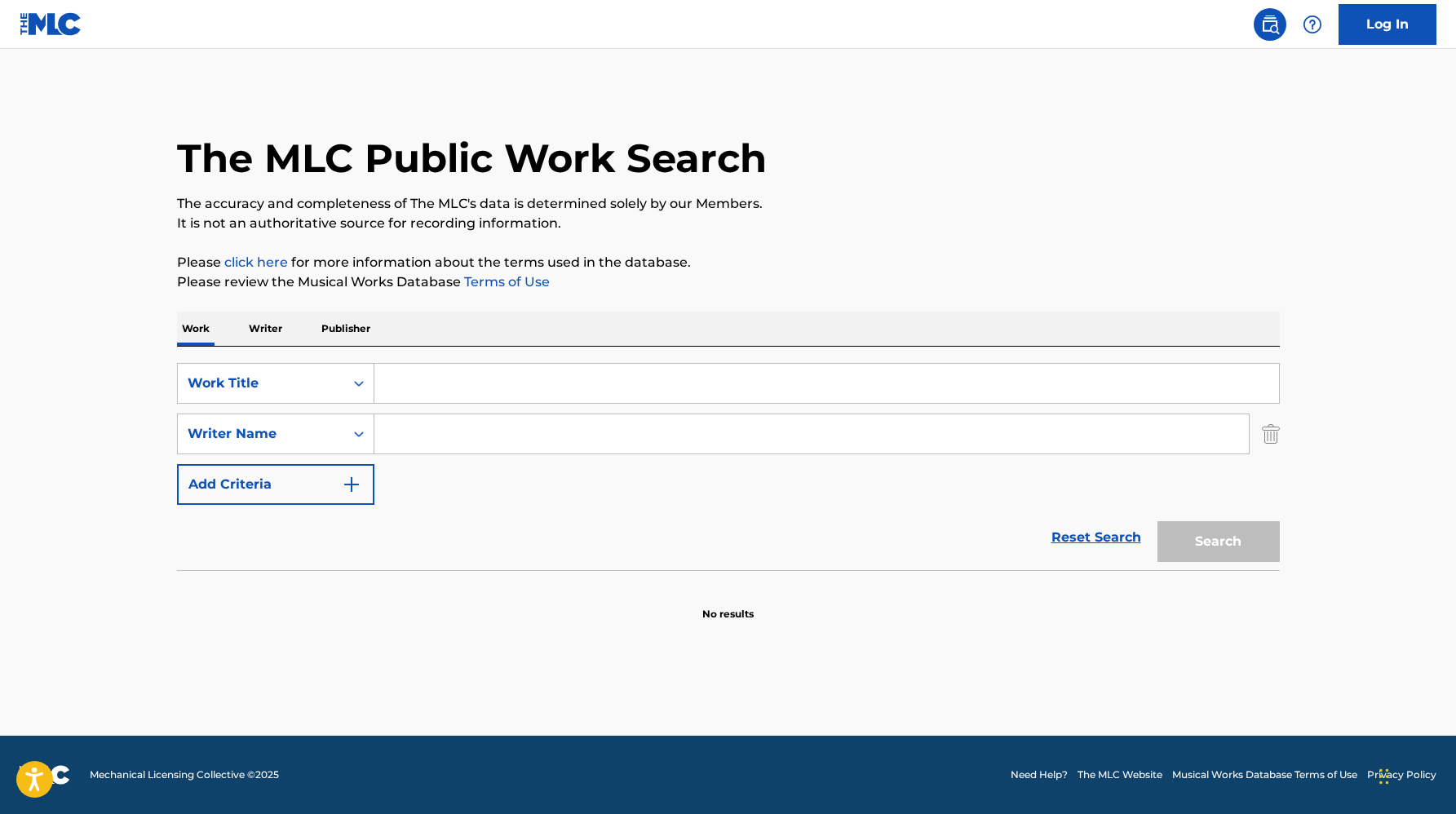
click at [393, 373] on input "Search Form" at bounding box center [826, 383] width 905 height 39
paste input "WEDDING CAKE"
type input "WEDDING CAKE"
click at [381, 433] on input "Search Form" at bounding box center [811, 433] width 874 height 39
paste input "FAULKNER"
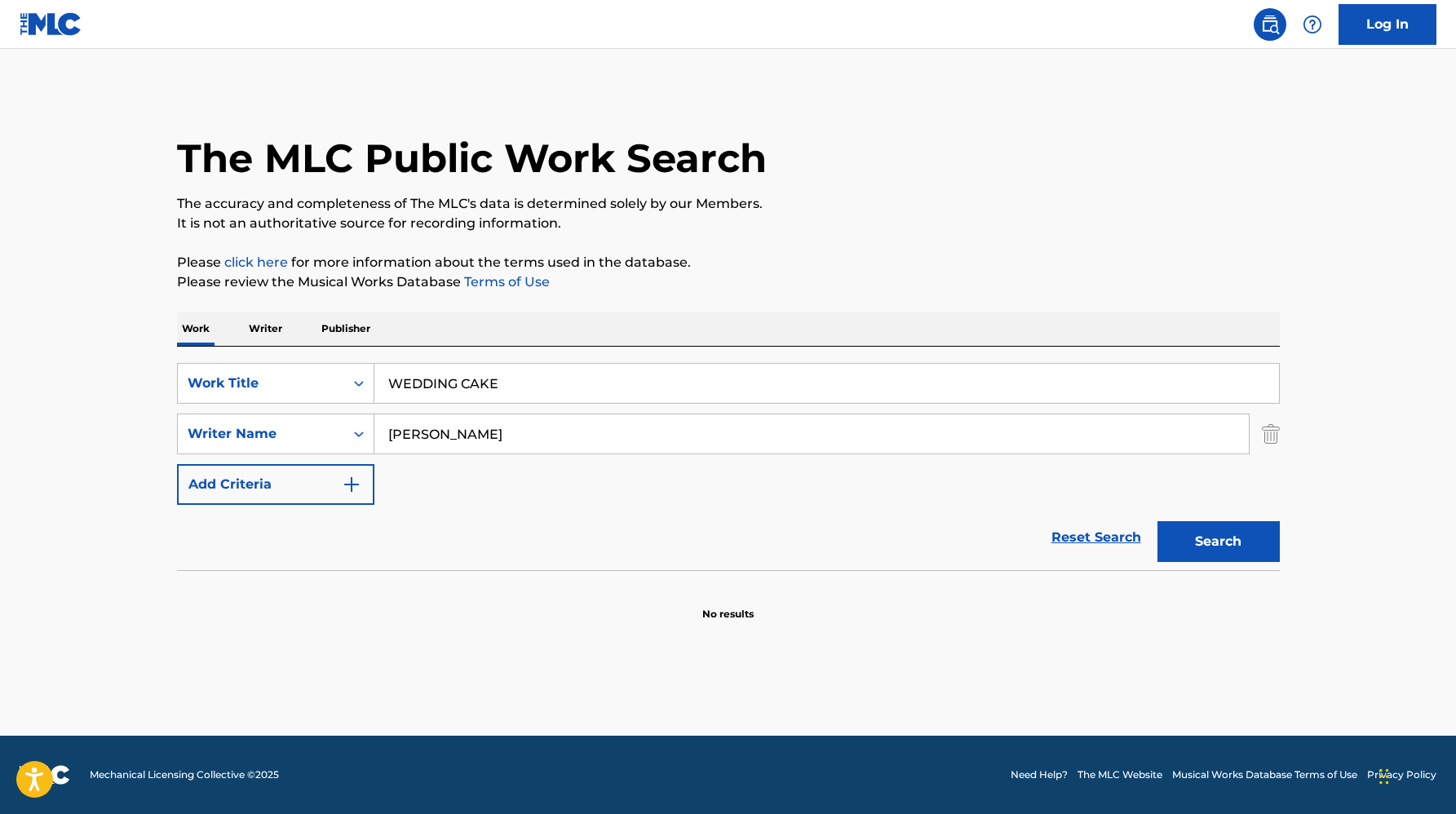
type input "FAULKNER"
click at [1158, 521] on button "Search" at bounding box center [1218, 541] width 123 height 41
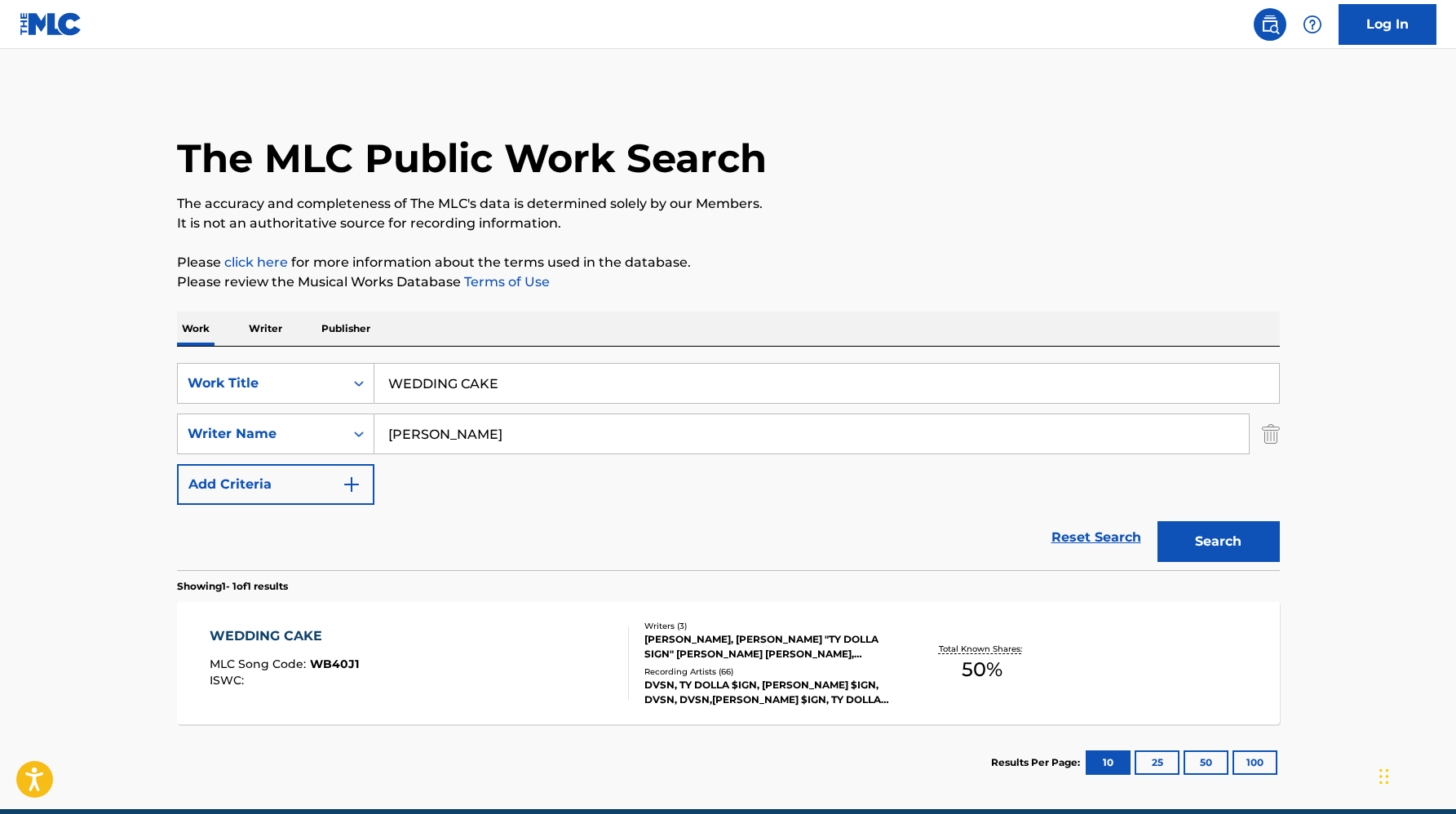
click at [248, 646] on div "WEDDING CAKE MLC Song Code : WB40J1 ISWC :" at bounding box center [283, 663] width 149 height 73
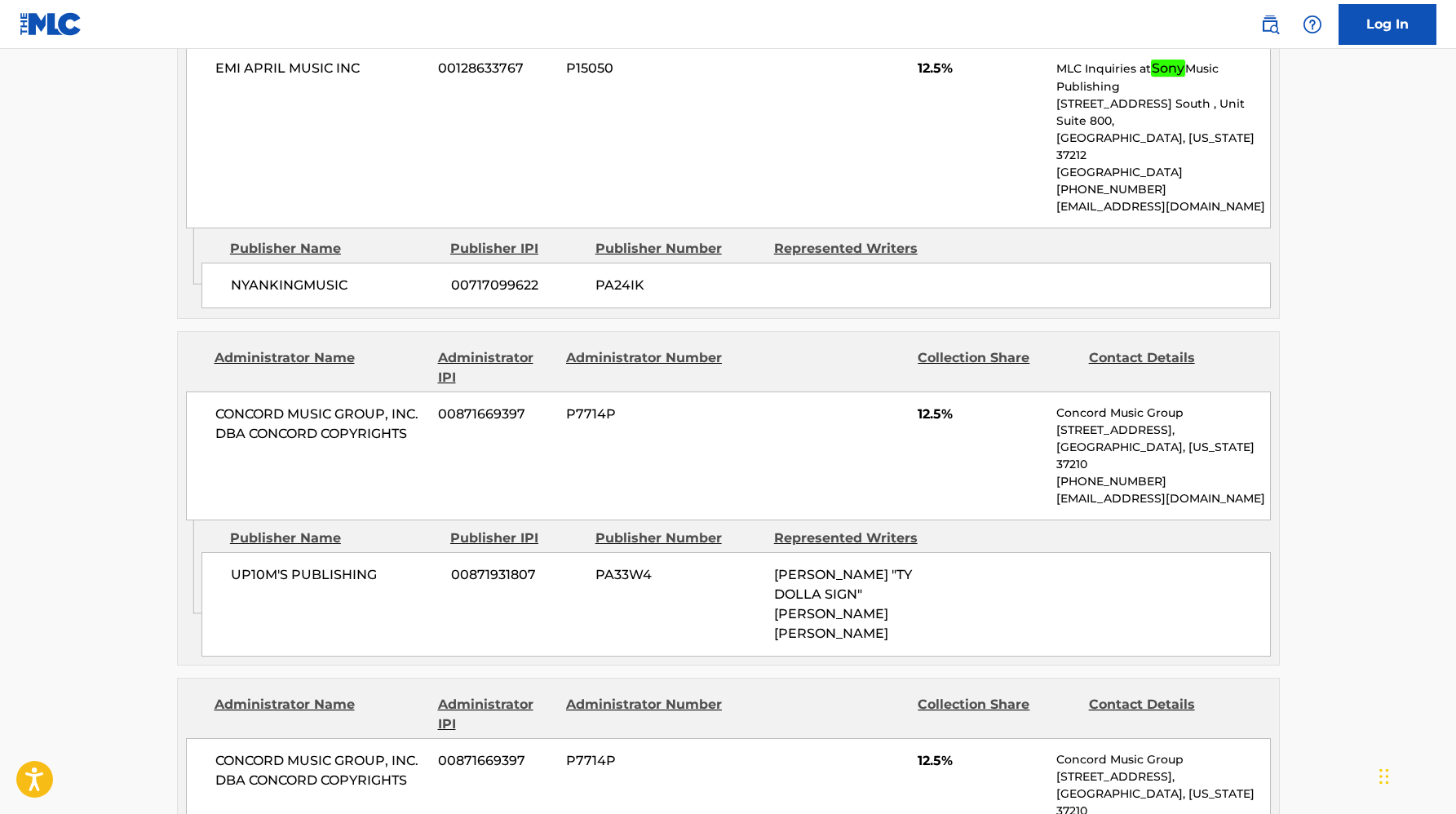
scroll to position [1247, 0]
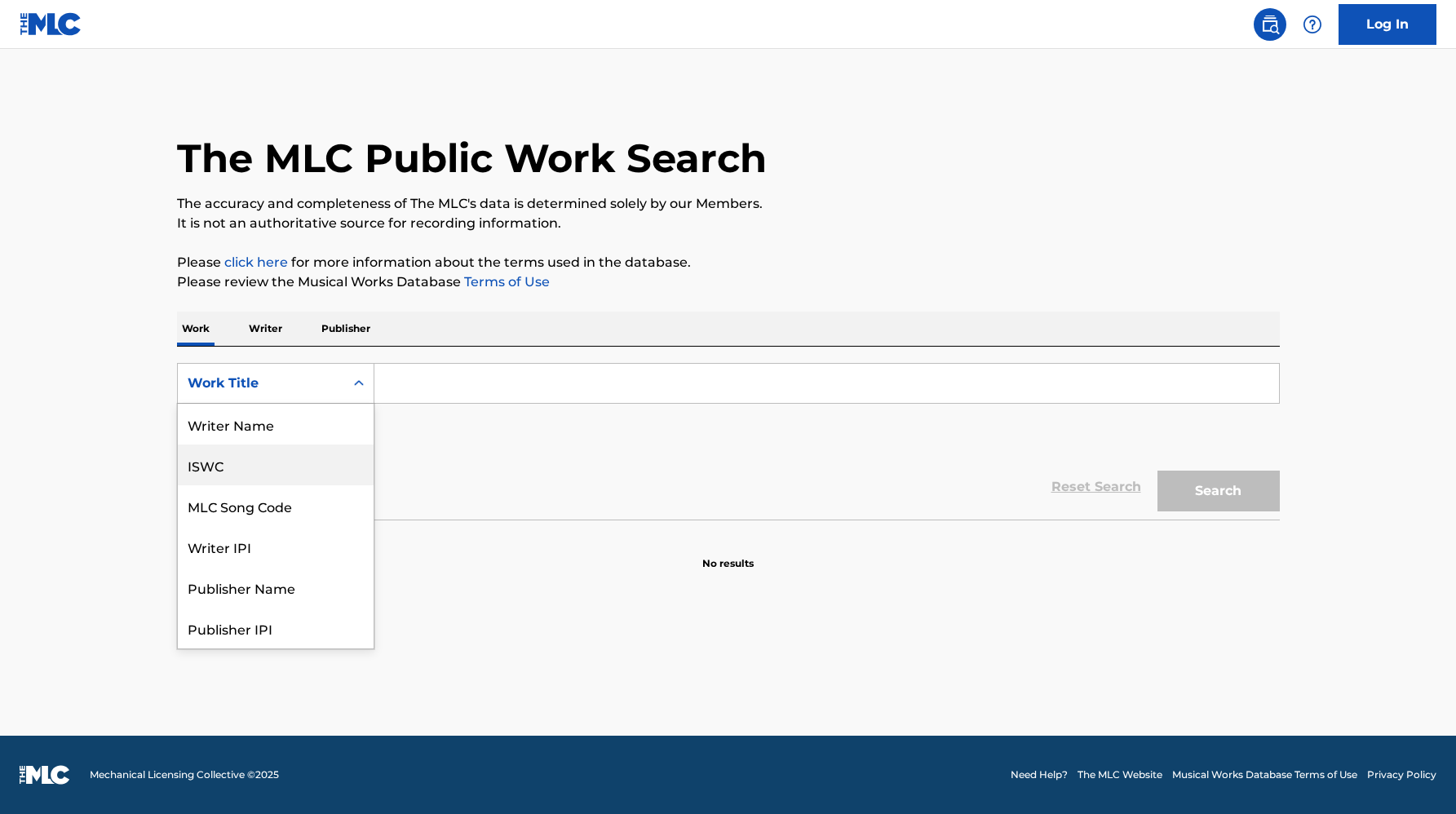
click at [253, 455] on div "ISWC" at bounding box center [275, 465] width 196 height 41
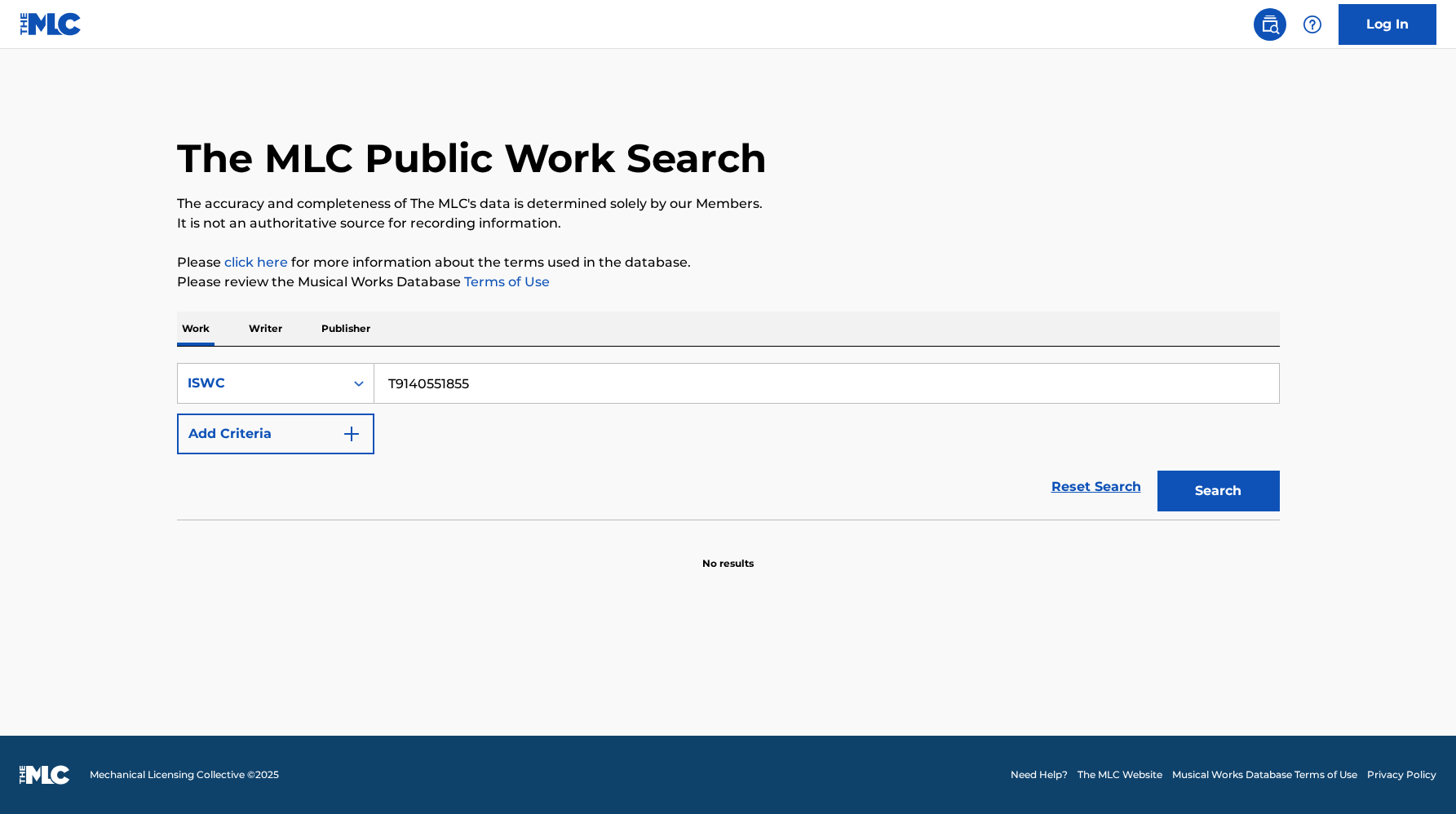
type input "T9140551855"
click at [1158, 471] on button "Search" at bounding box center [1218, 491] width 123 height 41
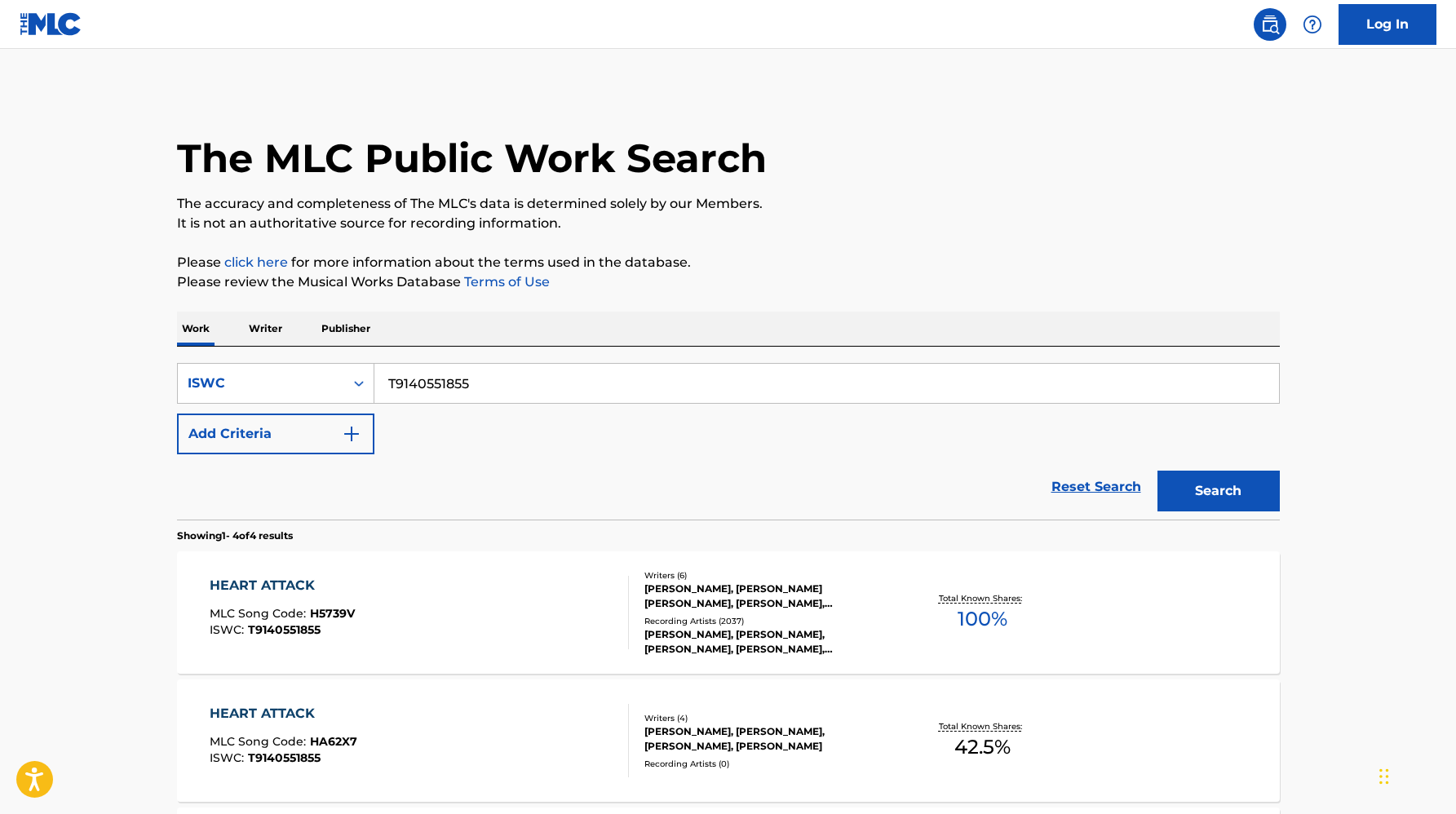
click at [679, 601] on div "[PERSON_NAME], [PERSON_NAME] [PERSON_NAME], [PERSON_NAME], [PERSON_NAME], [PERS…" at bounding box center [767, 596] width 246 height 29
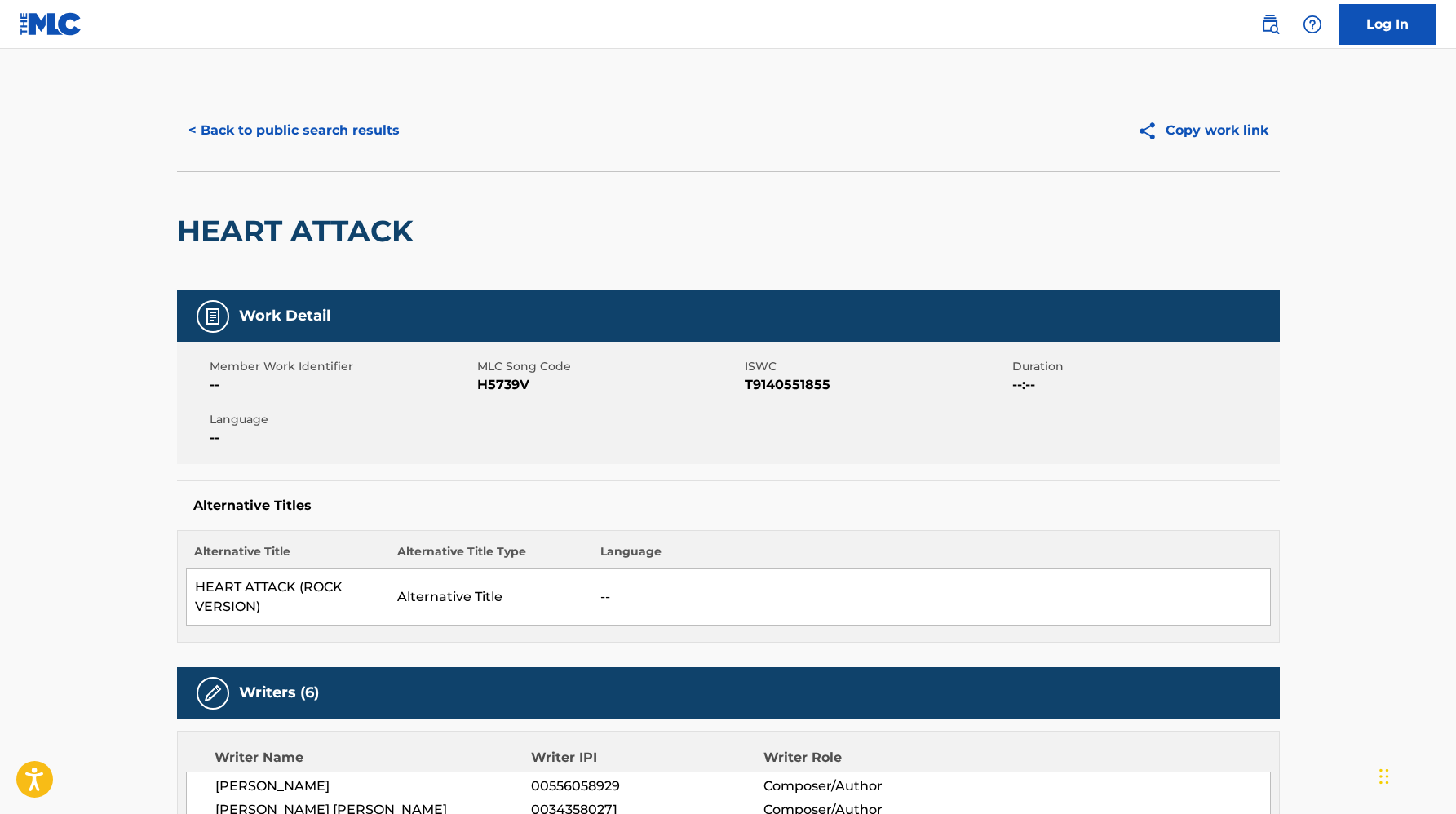
click at [331, 151] on div "< Back to public search results Copy work link" at bounding box center [728, 131] width 1103 height 81
click at [335, 144] on button "< Back to public search results" at bounding box center [293, 131] width 234 height 41
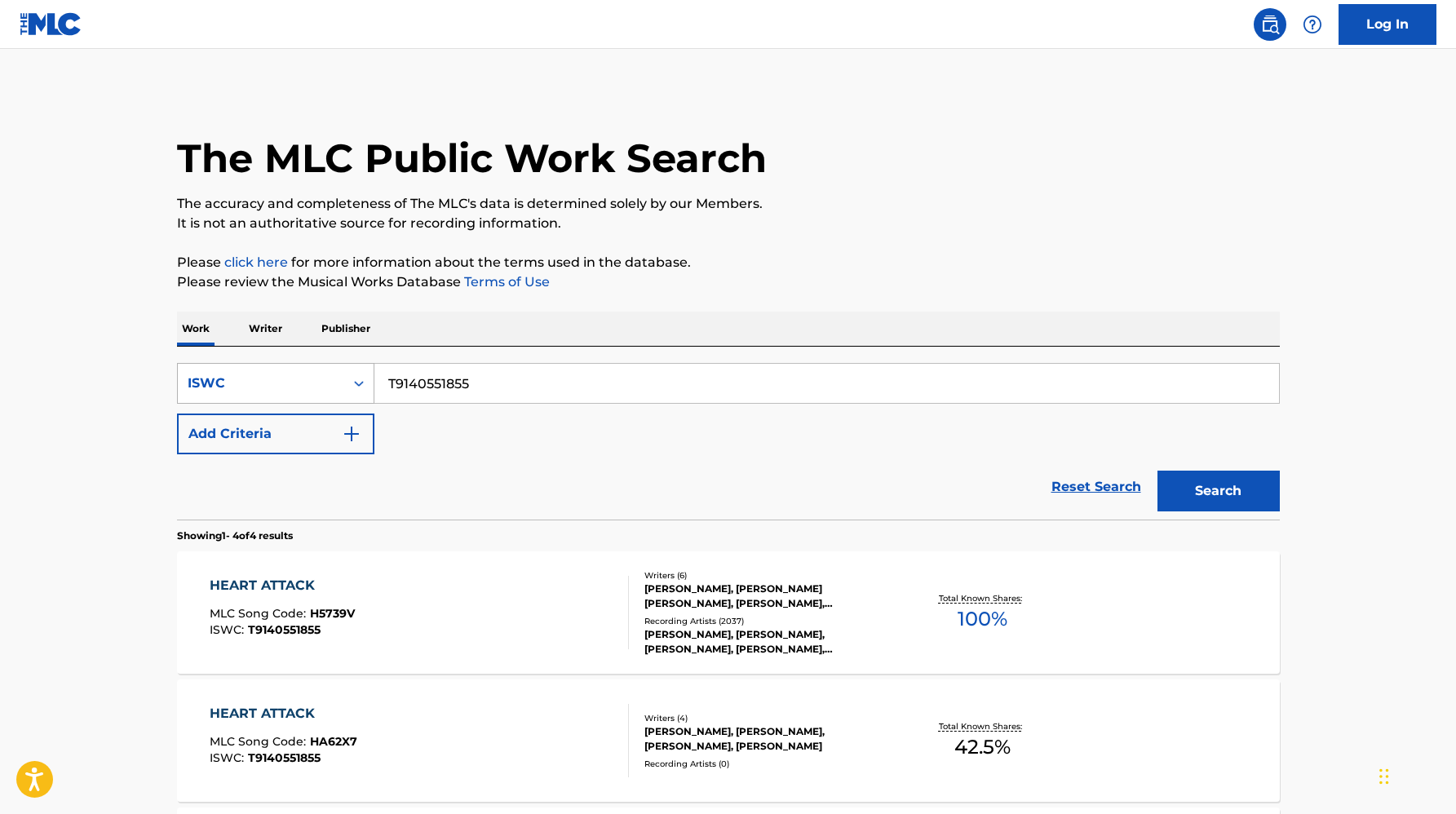
click at [322, 376] on div "ISWC" at bounding box center [261, 383] width 147 height 19
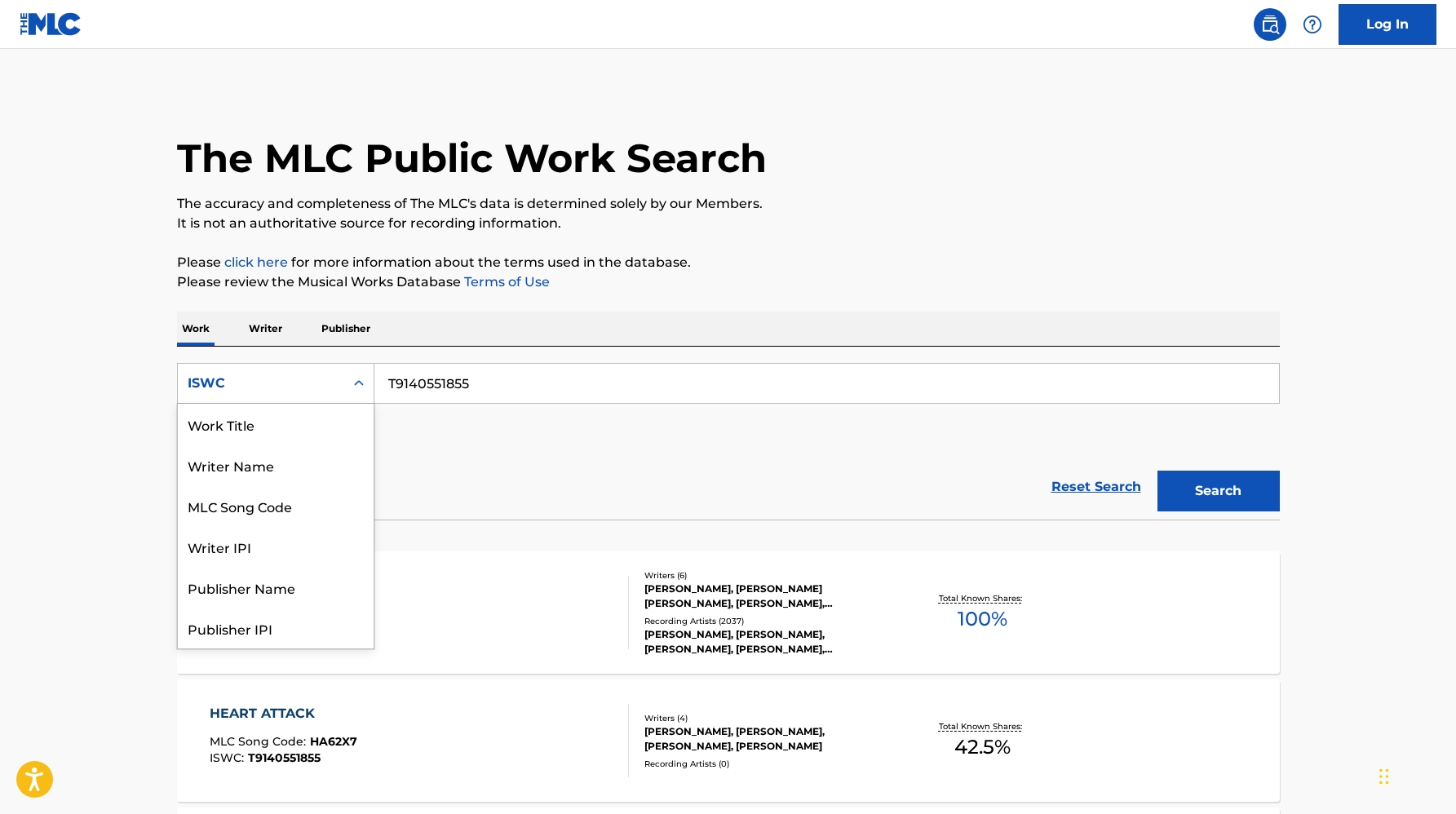
scroll to position [81, 0]
click at [304, 489] on div "Publisher Name" at bounding box center [275, 506] width 196 height 41
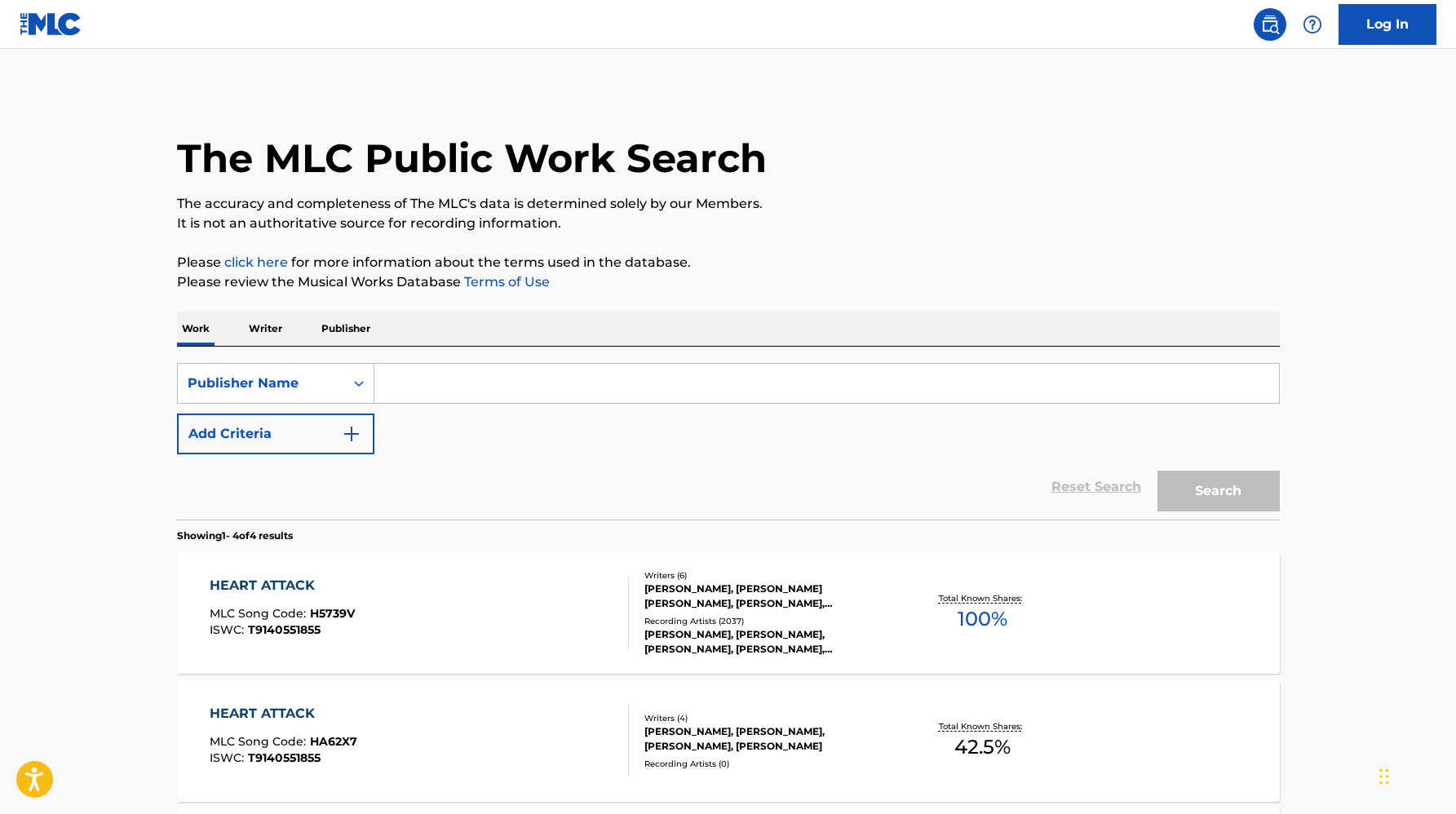
click at [403, 402] on input "Search Form" at bounding box center [826, 383] width 905 height 39
paste input "[PERSON_NAME] PUBLISHING"
type input "[PERSON_NAME] PUBLISHING"
click at [1158, 471] on button "Search" at bounding box center [1218, 491] width 123 height 41
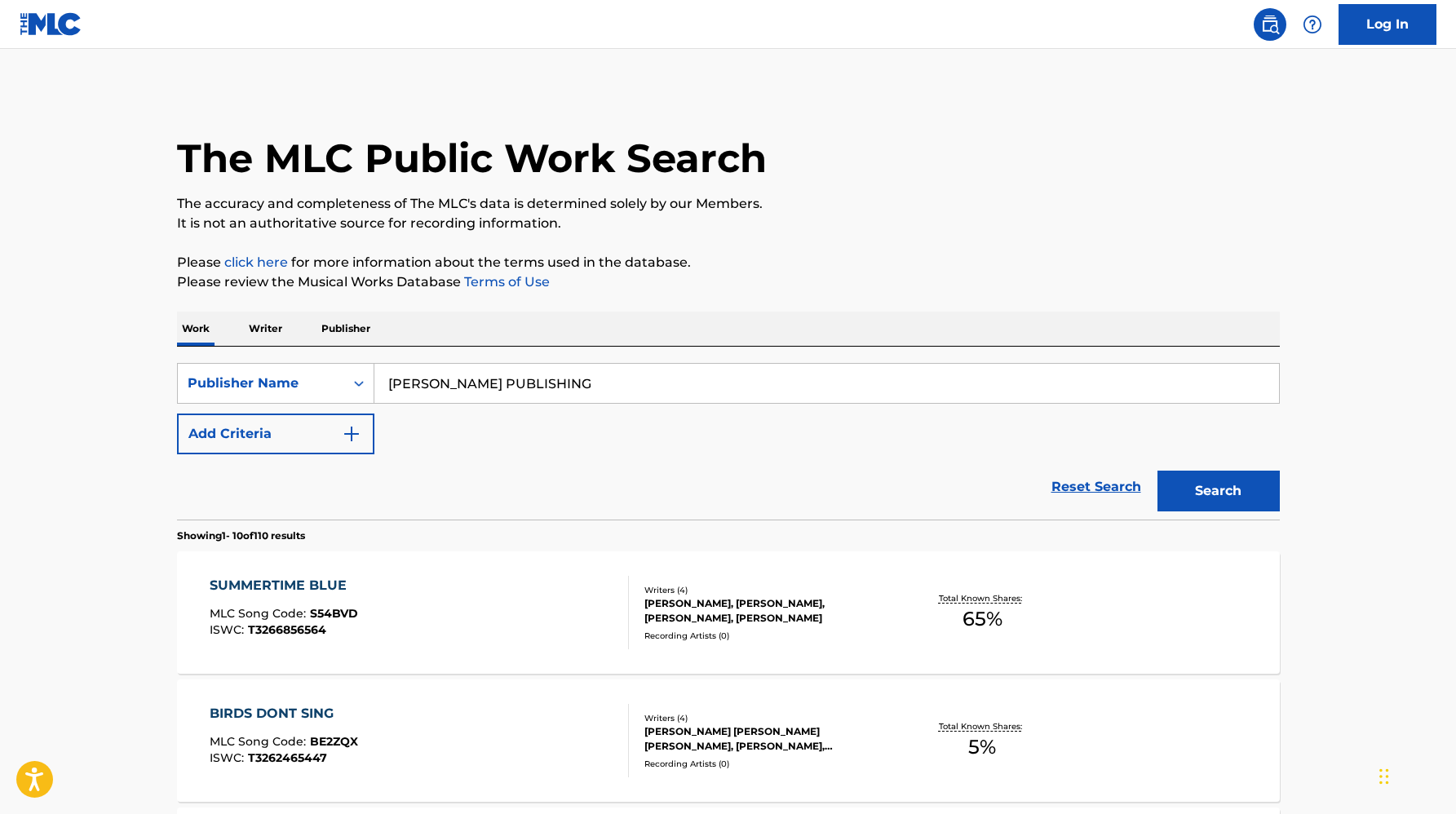
click at [857, 614] on div "[PERSON_NAME], [PERSON_NAME], [PERSON_NAME], [PERSON_NAME]" at bounding box center [767, 610] width 246 height 29
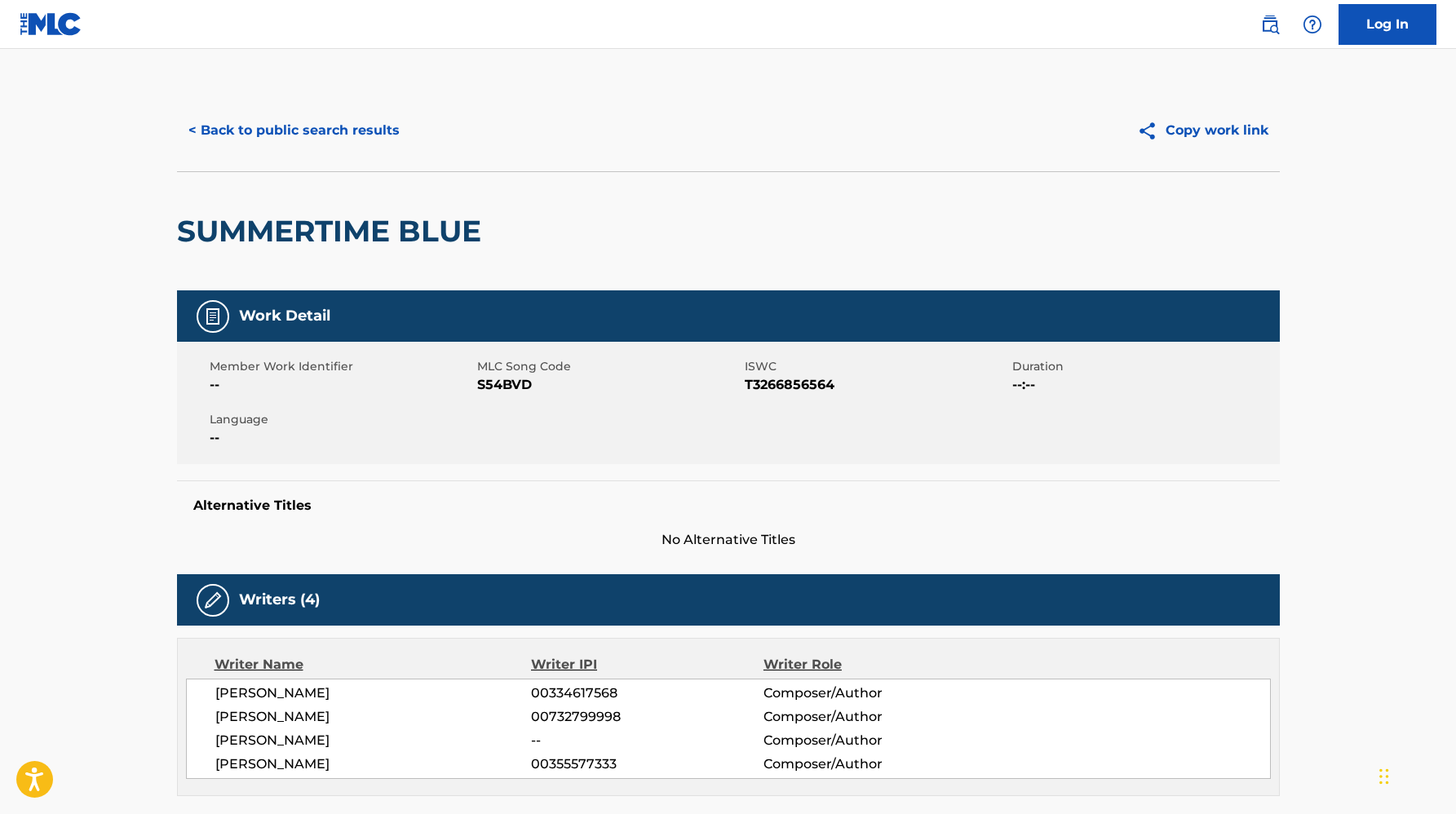
click at [482, 385] on span "S54BVD" at bounding box center [608, 385] width 263 height 19
copy span "S54BVD"
